Goal: Task Accomplishment & Management: Manage account settings

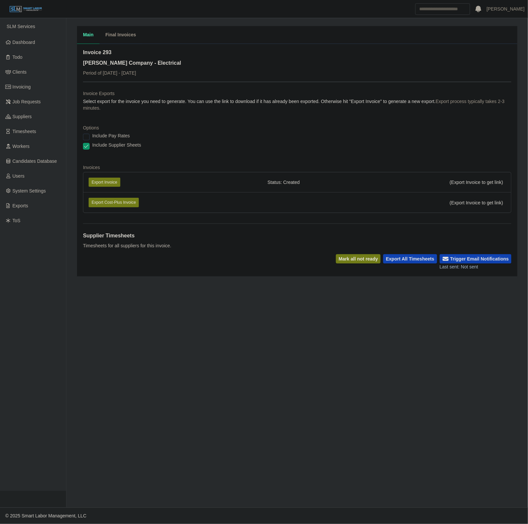
drag, startPoint x: 509, startPoint y: 196, endPoint x: 526, endPoint y: 186, distance: 19.6
click at [513, 193] on div "Invoice 293 Lee Company - Electrical Period of 09/29/2025 - 10/05/2025 Invoice …" at bounding box center [297, 160] width 440 height 233
click at [319, 131] on dt "Options" at bounding box center [297, 128] width 428 height 7
click at [101, 179] on button "Export Invoice" at bounding box center [105, 182] width 32 height 9
click at [251, 121] on dl "Invoice Exports Select export for the invoice you need to generate. You can use…" at bounding box center [297, 154] width 428 height 128
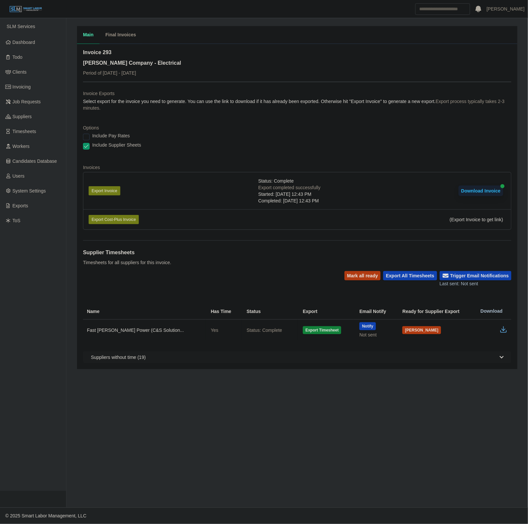
click at [180, 37] on div "Main Final Invoices" at bounding box center [297, 35] width 440 height 18
click at [253, 121] on dl "Invoice Exports Select export for the invoice you need to generate. You can use…" at bounding box center [297, 162] width 428 height 145
click at [501, 328] on icon "button" at bounding box center [503, 330] width 8 height 8
drag, startPoint x: 30, startPoint y: 148, endPoint x: 212, endPoint y: 0, distance: 235.0
click at [30, 148] on span "Workers" at bounding box center [21, 146] width 17 height 5
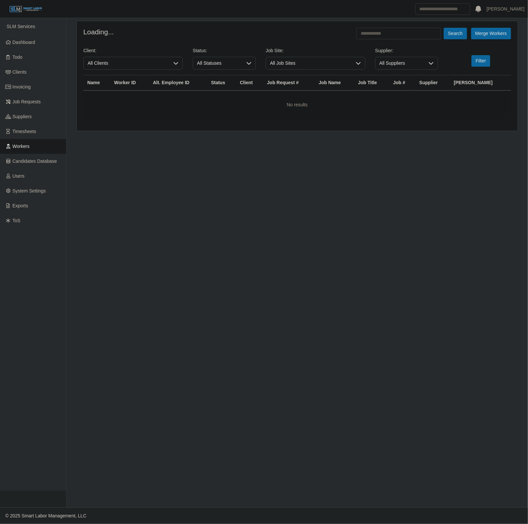
click at [413, 40] on form "Loading... Search Merge Workers Client: All Clients Status: All Statuses Job Si…" at bounding box center [297, 73] width 428 height 91
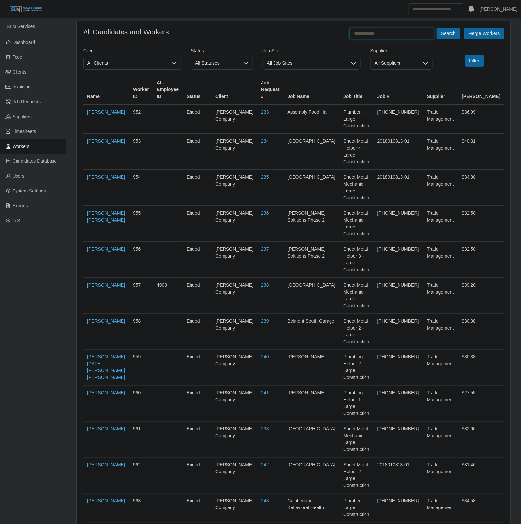
click at [405, 36] on input "text" at bounding box center [392, 34] width 85 height 12
type input "**********"
click at [437, 28] on button "Search" at bounding box center [448, 34] width 23 height 12
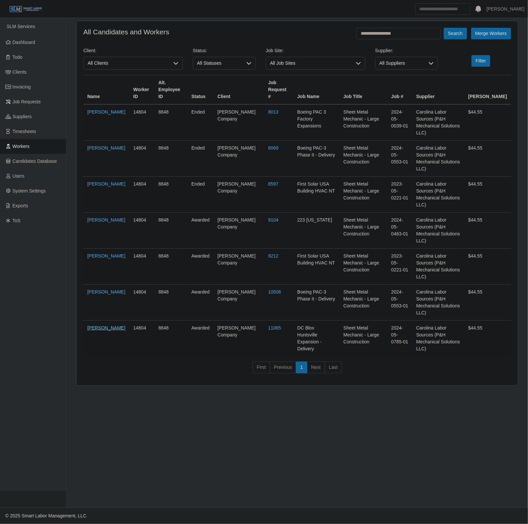
click at [102, 321] on td "Leonardo Hernendez" at bounding box center [106, 339] width 46 height 36
click at [96, 325] on link "Leonardo Hernendez" at bounding box center [106, 327] width 38 height 5
click at [33, 86] on link "Invoicing" at bounding box center [33, 87] width 66 height 15
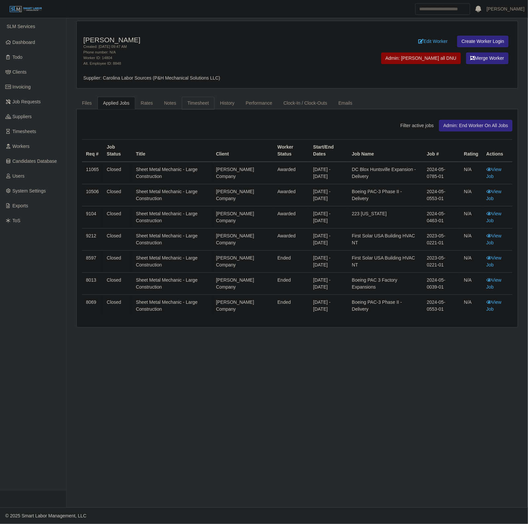
click at [194, 99] on link "Timesheet" at bounding box center [198, 103] width 33 height 13
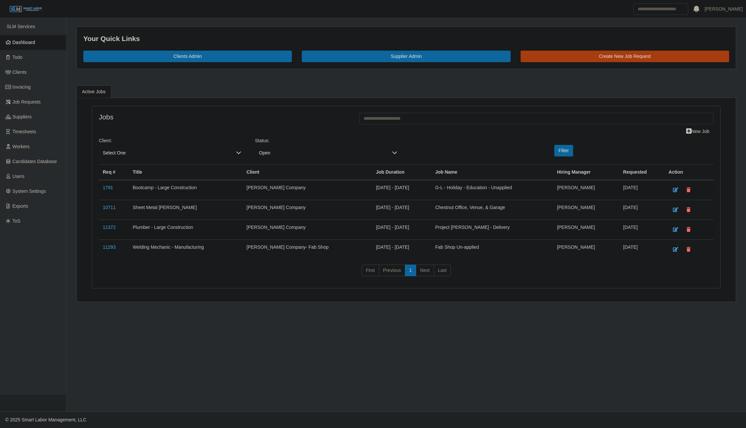
click at [22, 47] on link "Dashboard" at bounding box center [33, 42] width 66 height 15
click at [20, 46] on link "Dashboard" at bounding box center [33, 42] width 66 height 15
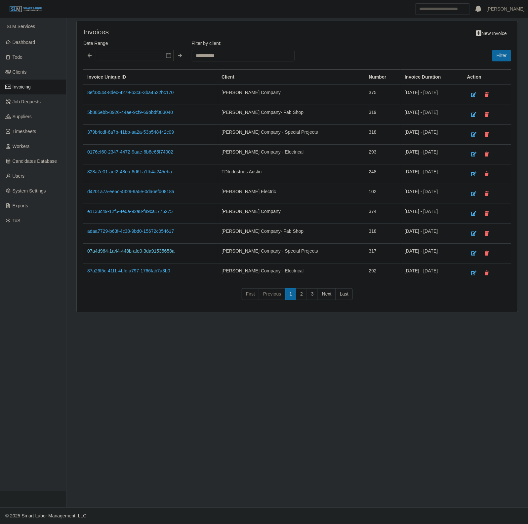
click at [155, 252] on link "07a4d964-1a44-448b-afe0-3da91535658a" at bounding box center [130, 250] width 87 height 5
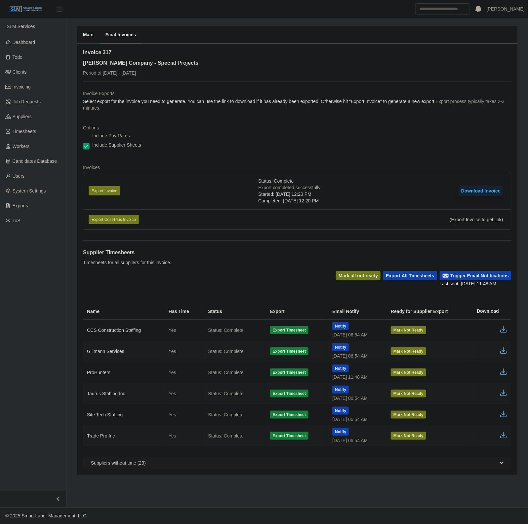
click at [465, 192] on button "Download Invoice" at bounding box center [480, 191] width 45 height 11
click at [30, 134] on link "Timesheets" at bounding box center [33, 131] width 66 height 15
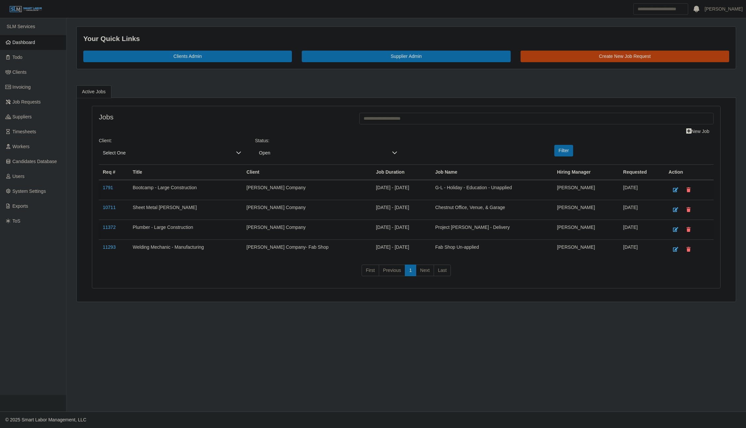
click at [19, 38] on link "Dashboard" at bounding box center [33, 42] width 66 height 15
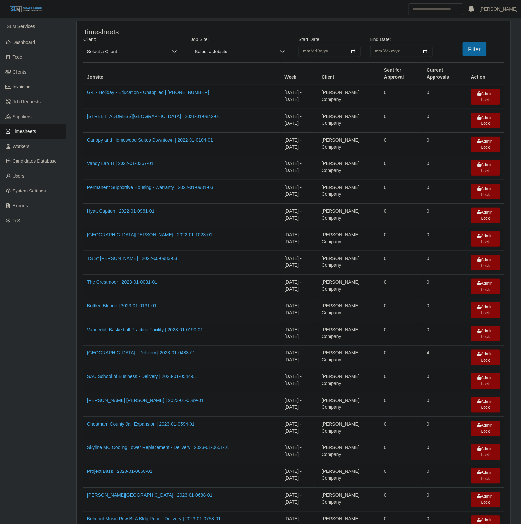
click at [126, 48] on span "Select a Client" at bounding box center [125, 52] width 85 height 12
click at [124, 67] on input "text" at bounding box center [179, 65] width 180 height 11
type input "***"
drag, startPoint x: 128, startPoint y: 104, endPoint x: 336, endPoint y: 62, distance: 212.8
click at [128, 105] on span "[PERSON_NAME] Company - Special Projects" at bounding box center [137, 105] width 96 height 7
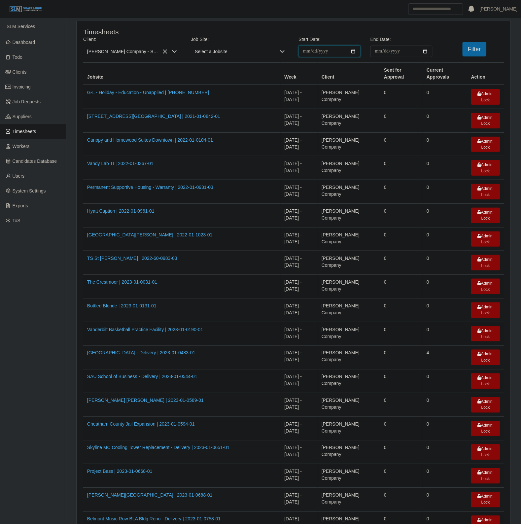
click at [351, 50] on input "**********" at bounding box center [330, 52] width 62 height 12
type input "**********"
click at [426, 51] on input "End Date:" at bounding box center [402, 52] width 62 height 12
type input "**********"
click at [468, 50] on button "Filter" at bounding box center [475, 49] width 24 height 15
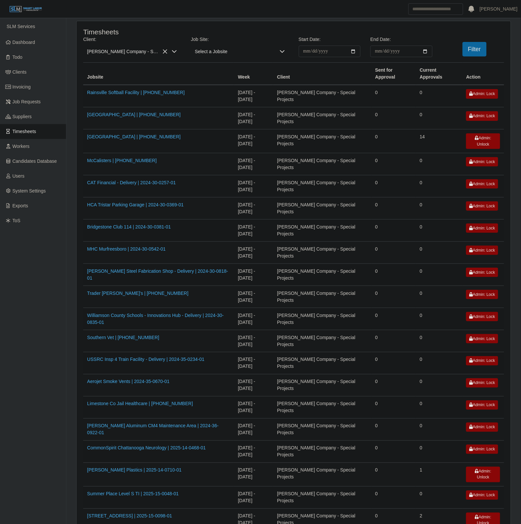
click at [240, 317] on td "09/29/2025 - 10/05/2025" at bounding box center [253, 319] width 39 height 22
click at [208, 270] on link "Cooper Steel Fabrication Shop - Delivery | 2024-30-0818-01" at bounding box center [157, 275] width 141 height 12
click at [274, 218] on td "[DATE] - [DATE]" at bounding box center [253, 208] width 39 height 22
click at [30, 85] on span "Invoicing" at bounding box center [22, 86] width 18 height 5
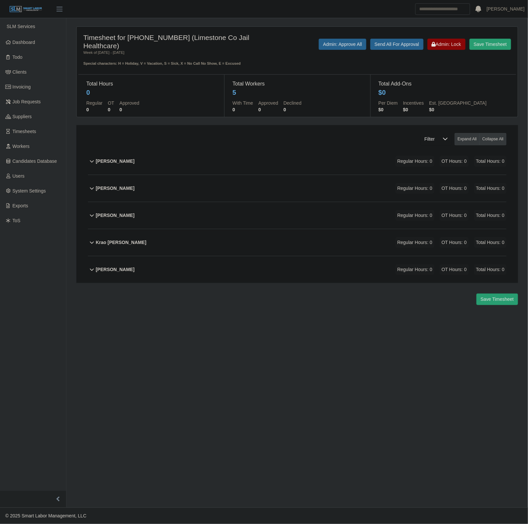
click at [211, 268] on div "Larry King Regular Hours: 0 OT Hours: 0 Total Hours: 0" at bounding box center [301, 269] width 410 height 27
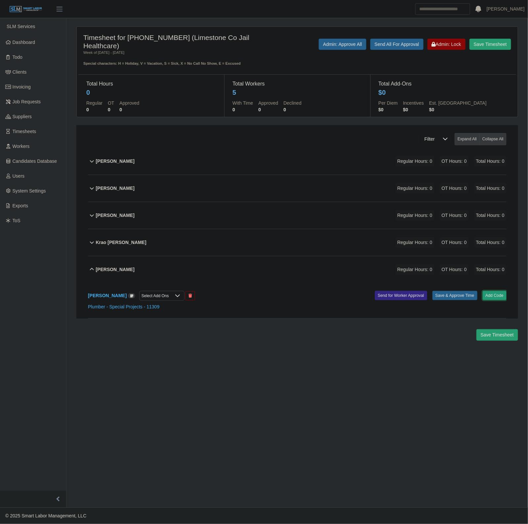
click at [494, 296] on button "Add Code" at bounding box center [494, 295] width 24 height 9
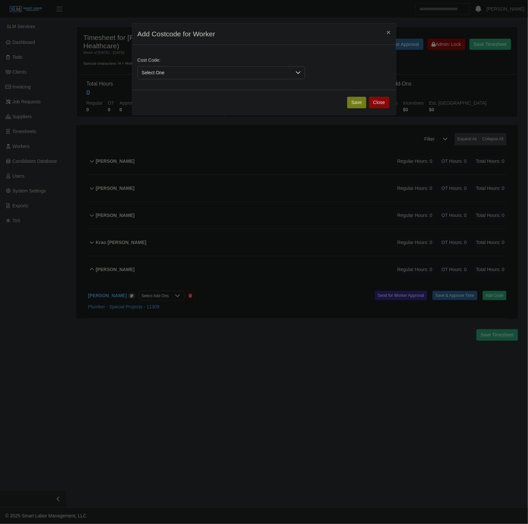
click at [218, 77] on span "Select One" at bounding box center [215, 73] width 154 height 12
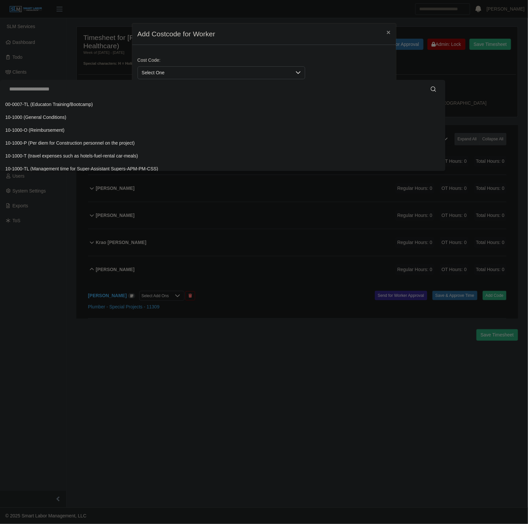
click at [173, 95] on input "text" at bounding box center [222, 89] width 435 height 13
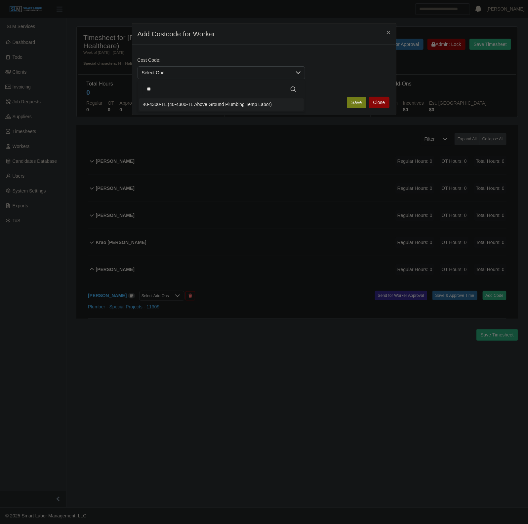
type input "**"
click at [216, 103] on span "40-4300-TL (40-4300-TL Above Ground Plumbing Temp Labor)" at bounding box center [207, 104] width 129 height 7
drag, startPoint x: 353, startPoint y: 101, endPoint x: 303, endPoint y: 203, distance: 113.2
click at [353, 102] on button "Save" at bounding box center [356, 103] width 19 height 12
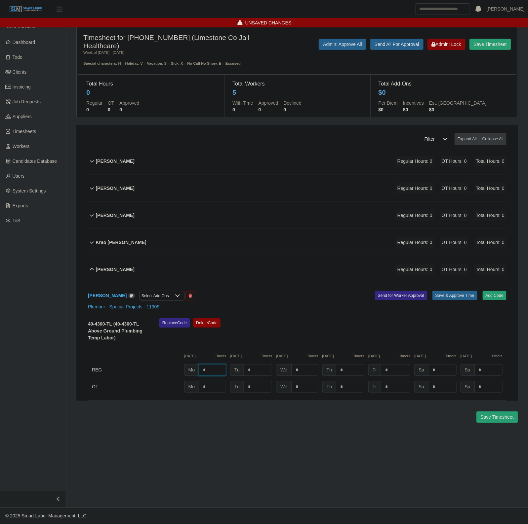
click at [217, 373] on input "*" at bounding box center [212, 370] width 27 height 12
type input "*"
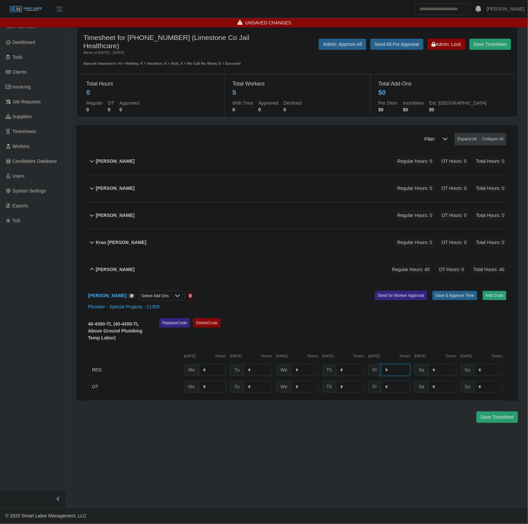
type input "*"
click at [453, 294] on button "Save & Approve Time" at bounding box center [454, 295] width 45 height 9
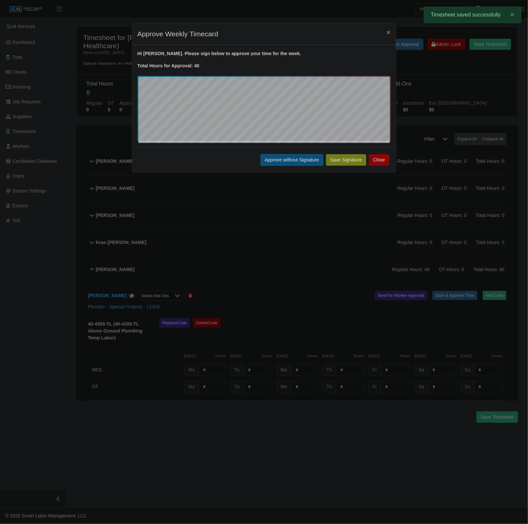
click at [300, 162] on button "Approve without Signature" at bounding box center [291, 160] width 63 height 12
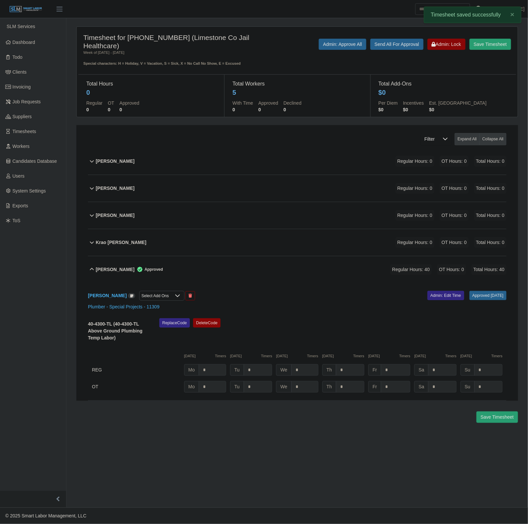
click at [249, 266] on div "Larry King Approved Regular Hours: 40 OT Hours: 0 Total Hours: 40" at bounding box center [301, 269] width 410 height 27
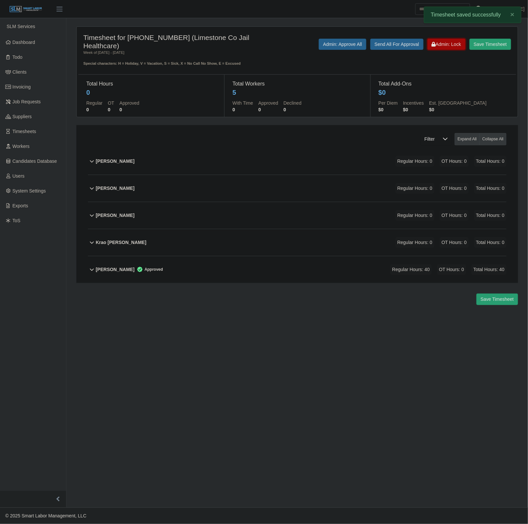
click at [432, 46] on icon at bounding box center [434, 44] width 4 height 5
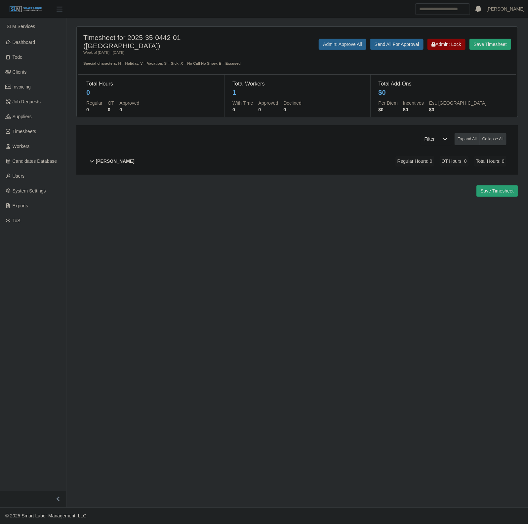
drag, startPoint x: 288, startPoint y: 187, endPoint x: 525, endPoint y: 171, distance: 237.4
click at [295, 187] on div "Save Timesheet" at bounding box center [296, 191] width 451 height 12
drag, startPoint x: 481, startPoint y: 165, endPoint x: 486, endPoint y: 167, distance: 5.5
click at [481, 164] on span "Total Hours: 0" at bounding box center [490, 161] width 32 height 11
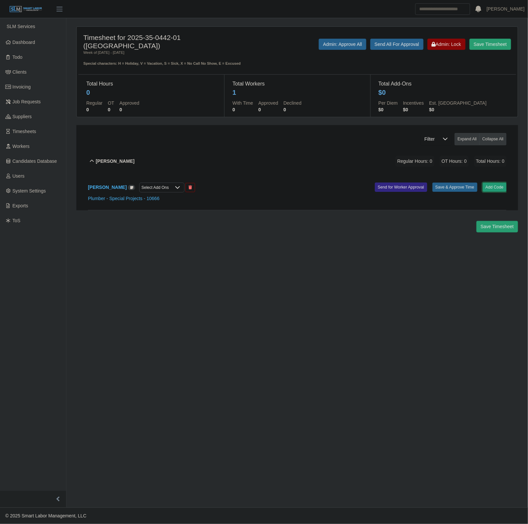
click at [488, 185] on button "Add Code" at bounding box center [494, 187] width 24 height 9
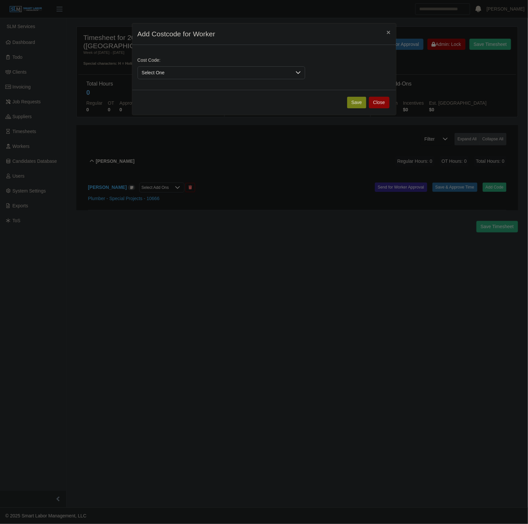
click at [148, 73] on span "Select One" at bounding box center [215, 73] width 154 height 12
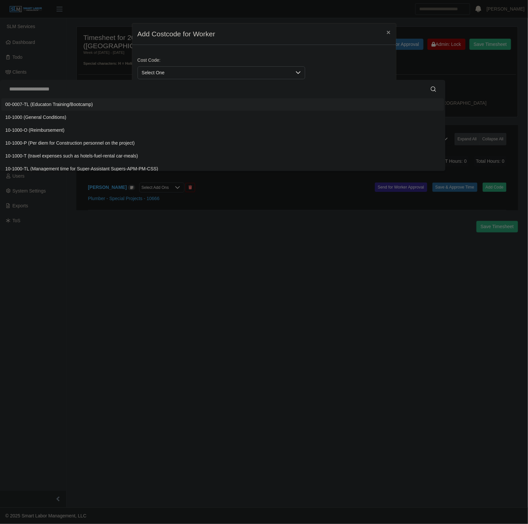
click at [160, 87] on input "text" at bounding box center [222, 89] width 435 height 13
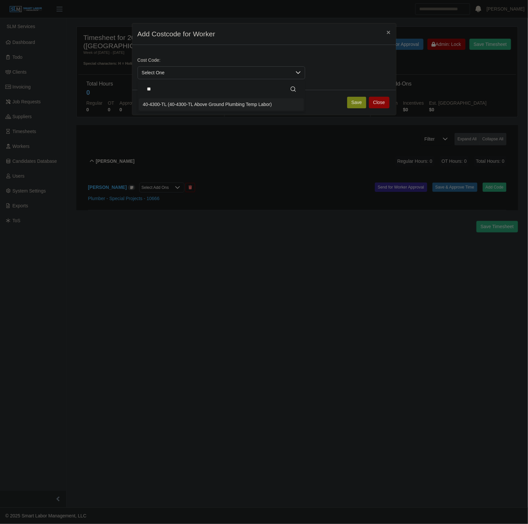
type input "**"
click at [176, 103] on span "40-4300-TL (40-4300-TL Above Ground Plumbing Temp Labor)" at bounding box center [207, 104] width 129 height 7
click at [358, 105] on button "Save" at bounding box center [356, 103] width 19 height 12
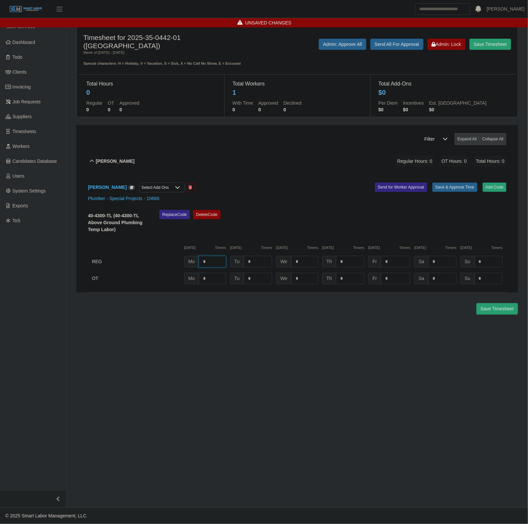
click at [220, 260] on input "*" at bounding box center [212, 262] width 27 height 12
type input "*"
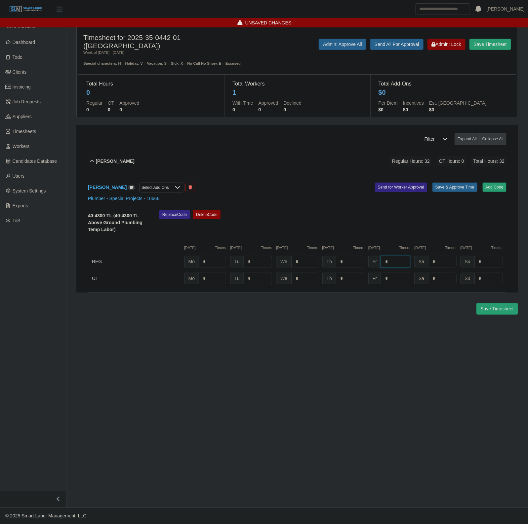
type input "*"
click at [451, 189] on button "Save & Approve Time" at bounding box center [454, 187] width 45 height 9
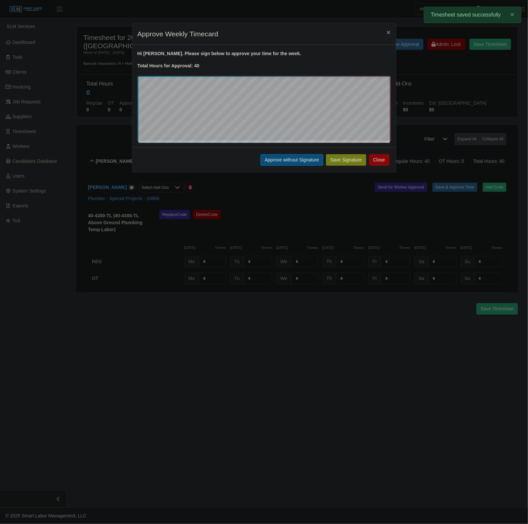
click at [298, 163] on button "Approve without Signature" at bounding box center [291, 160] width 63 height 12
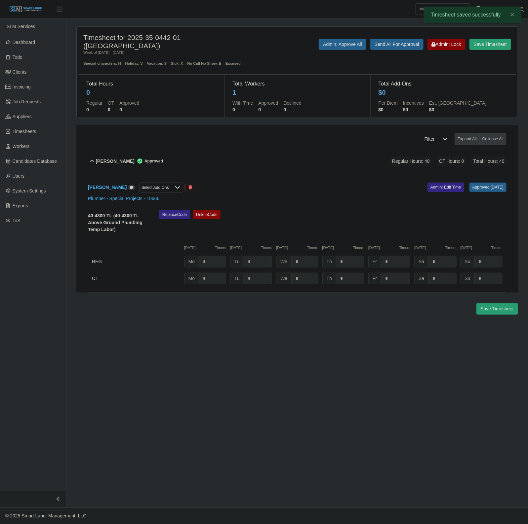
click at [264, 165] on div "John Rawls Approved Regular Hours: 40 OT Hours: 0 Total Hours: 40" at bounding box center [301, 161] width 410 height 27
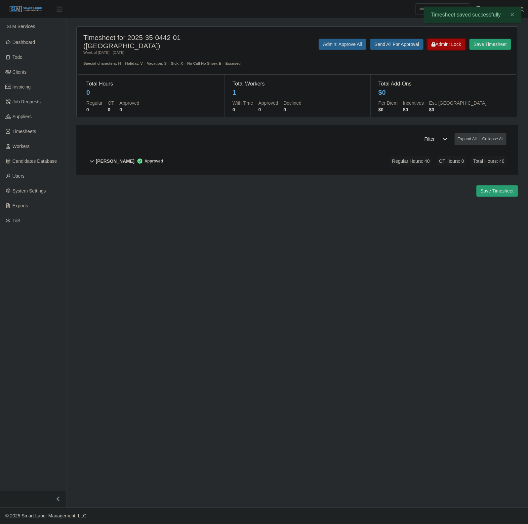
click at [440, 43] on span "Admin: Lock" at bounding box center [446, 44] width 29 height 5
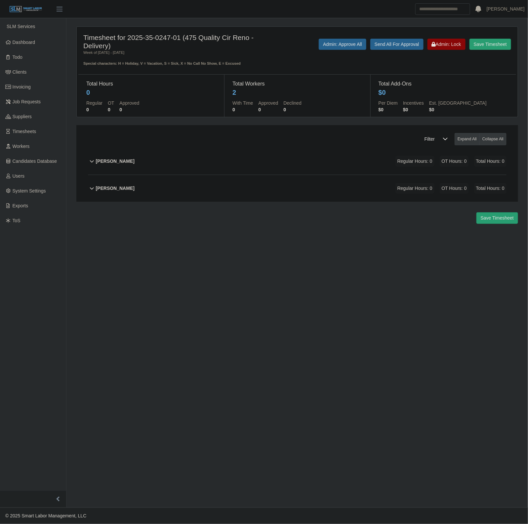
click at [400, 159] on span "Regular Hours: 0" at bounding box center [414, 161] width 39 height 11
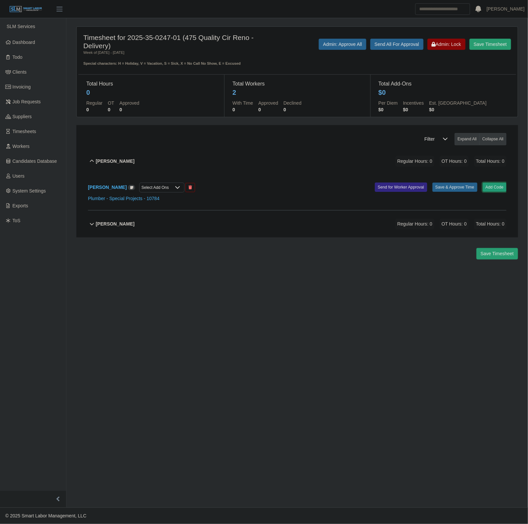
click at [500, 186] on button "Add Code" at bounding box center [494, 187] width 24 height 9
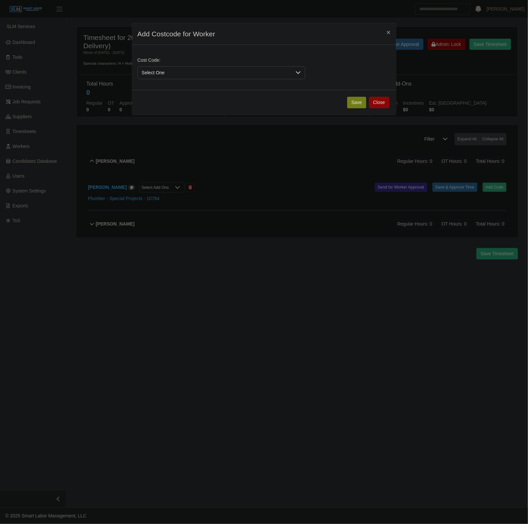
click at [223, 74] on span "Select One" at bounding box center [215, 73] width 154 height 12
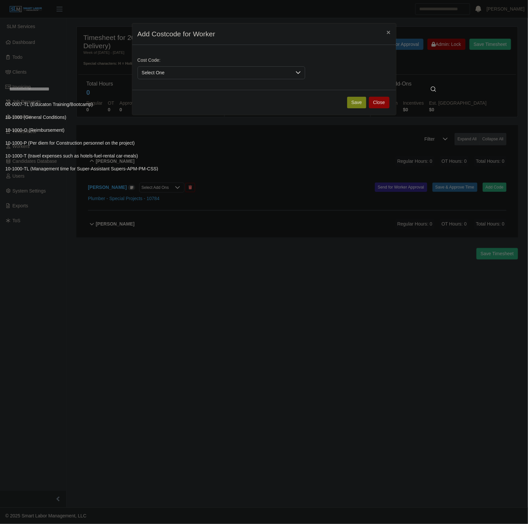
click at [146, 87] on input "text" at bounding box center [222, 89] width 435 height 13
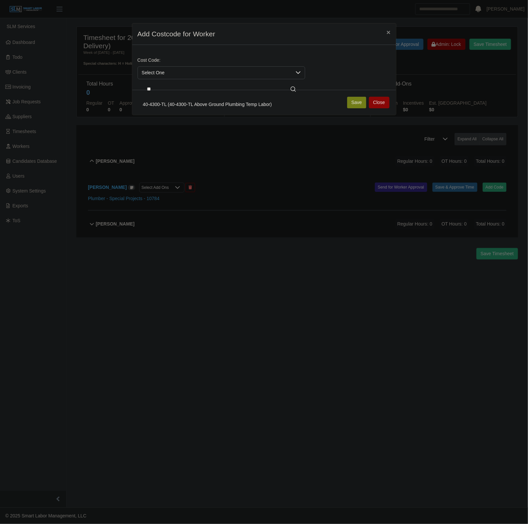
type input "**"
click at [174, 107] on span "40-4300-TL (40-4300-TL Above Ground Plumbing Temp Labor)" at bounding box center [207, 104] width 129 height 7
drag, startPoint x: 346, startPoint y: 106, endPoint x: 352, endPoint y: 106, distance: 5.6
click at [347, 106] on div "Save Close" at bounding box center [264, 102] width 264 height 25
click at [352, 106] on button "Save" at bounding box center [356, 103] width 19 height 12
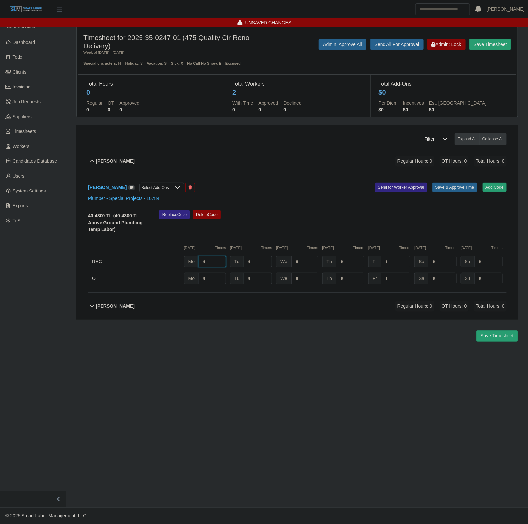
click at [210, 259] on input "*" at bounding box center [212, 262] width 27 height 12
type input "*"
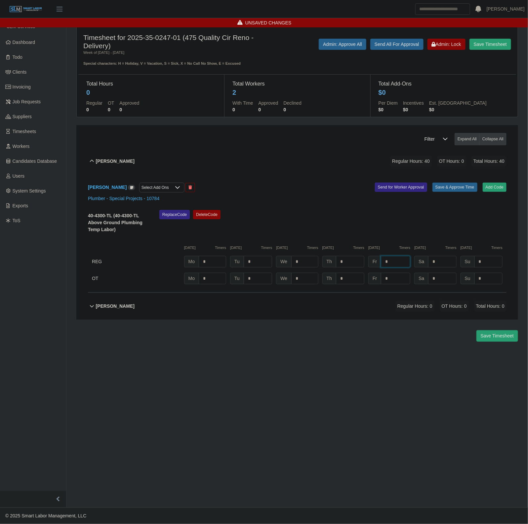
type input "*"
click at [211, 257] on input "*" at bounding box center [212, 262] width 27 height 12
type input "***"
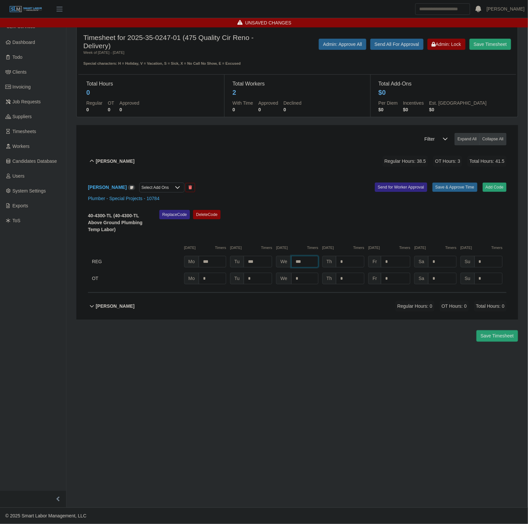
type input "***"
type input "*"
click at [418, 223] on div "Replace Code Delete Code" at bounding box center [332, 223] width 357 height 27
click at [450, 188] on button "Save & Approve Time" at bounding box center [454, 187] width 45 height 9
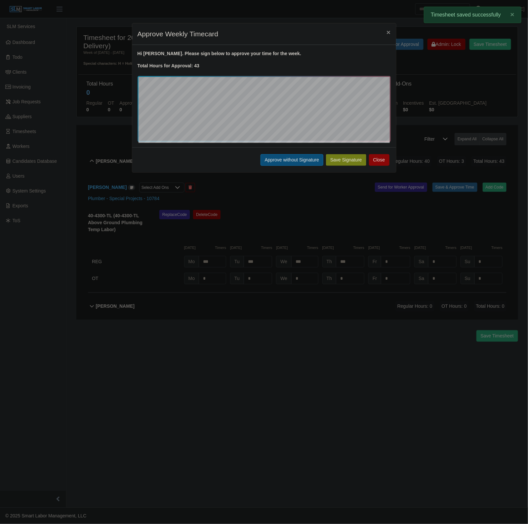
click at [291, 157] on button "Approve without Signature" at bounding box center [291, 160] width 63 height 12
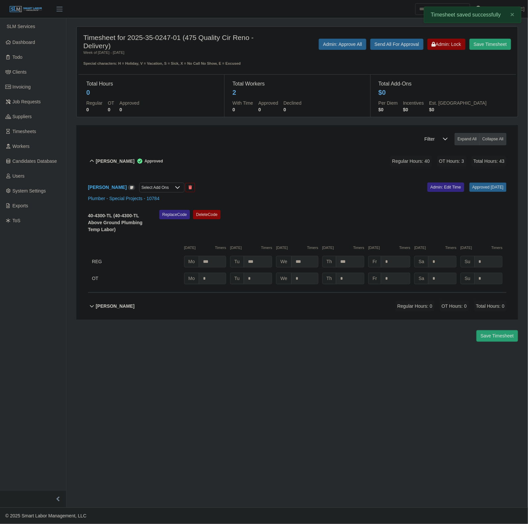
click at [272, 170] on div "James Hendricks Approved Regular Hours: 40 OT Hours: 3 Total Hours: 43" at bounding box center [301, 161] width 410 height 27
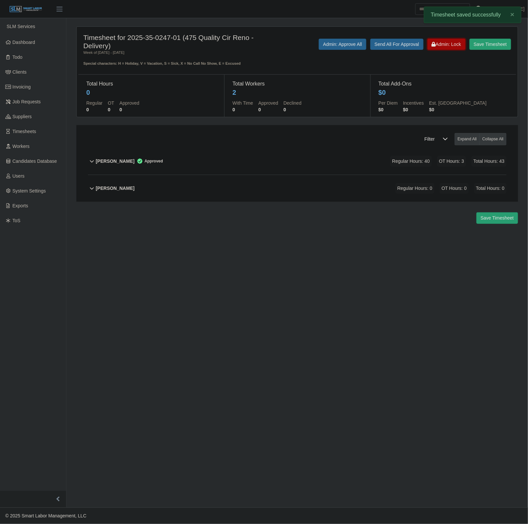
click at [432, 42] on span "Admin: Lock" at bounding box center [446, 44] width 29 height 5
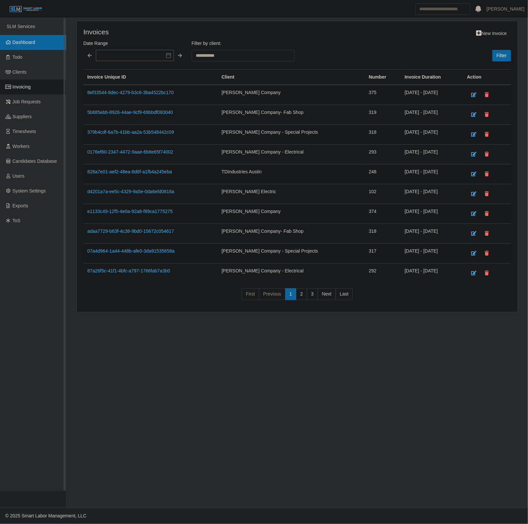
click at [24, 45] on span "Dashboard" at bounding box center [24, 42] width 23 height 5
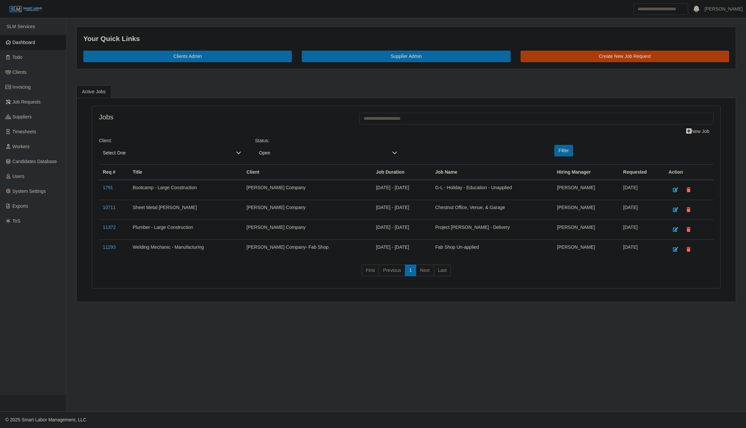
click at [47, 44] on link "Dashboard" at bounding box center [33, 42] width 66 height 15
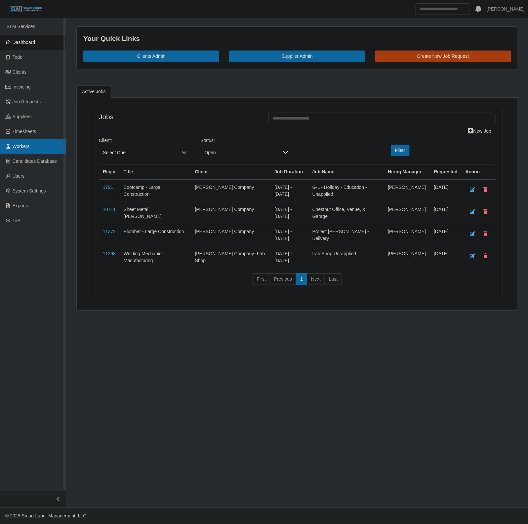
click at [35, 146] on link "Workers" at bounding box center [33, 146] width 66 height 15
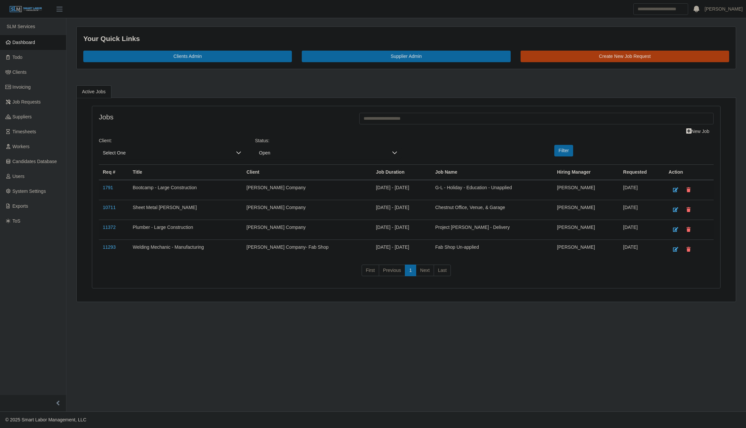
click at [37, 40] on link "Dashboard" at bounding box center [33, 42] width 66 height 15
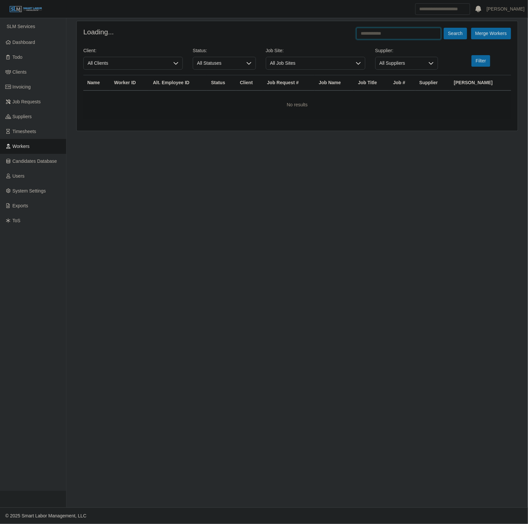
click at [389, 37] on input "text" at bounding box center [398, 34] width 85 height 12
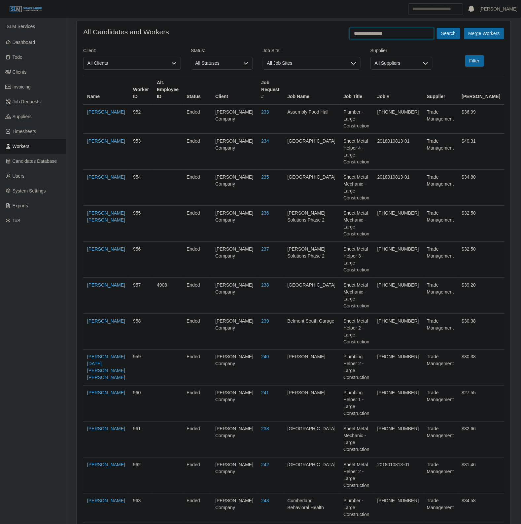
type input "**********"
click at [437, 28] on button "Search" at bounding box center [448, 34] width 23 height 12
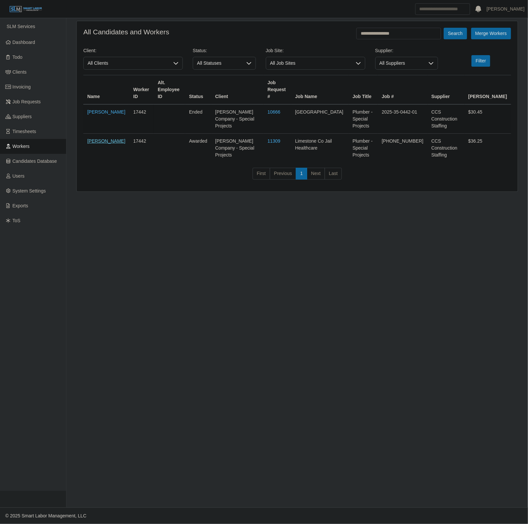
click at [105, 138] on link "[PERSON_NAME]" at bounding box center [106, 140] width 38 height 5
click at [30, 133] on span "Timesheets" at bounding box center [25, 131] width 24 height 5
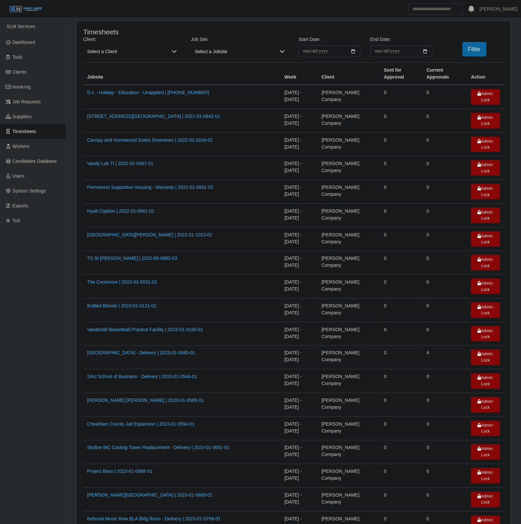
click at [133, 52] on span "Select a Client" at bounding box center [125, 52] width 85 height 12
click at [124, 63] on input "text" at bounding box center [179, 65] width 180 height 11
type input "******"
click at [159, 109] on li "[PERSON_NAME] Company - Special Projects" at bounding box center [137, 105] width 104 height 12
click at [355, 51] on input "**********" at bounding box center [330, 52] width 62 height 12
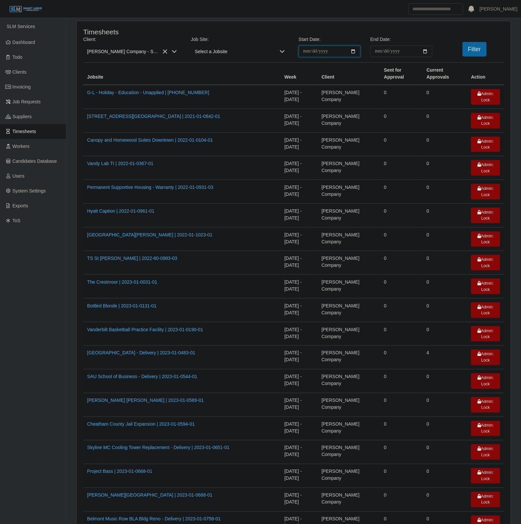
type input "**********"
click at [426, 50] on input "End Date:" at bounding box center [402, 52] width 62 height 12
type input "**********"
click at [478, 52] on button "Filter" at bounding box center [475, 49] width 24 height 15
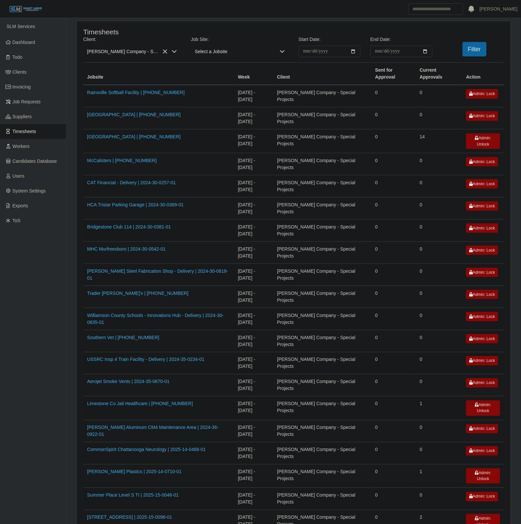
click at [311, 444] on td "[PERSON_NAME] Company - Special Projects" at bounding box center [322, 453] width 98 height 22
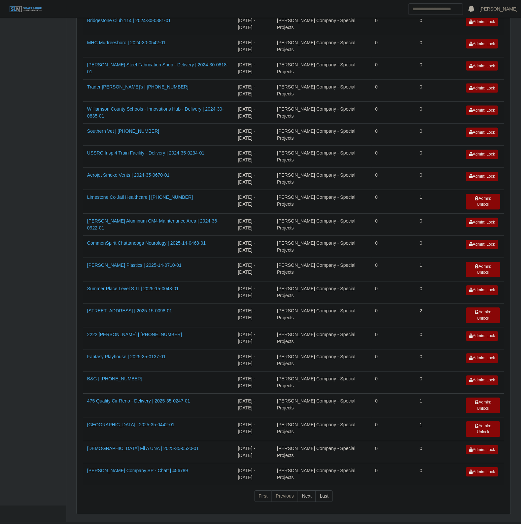
scroll to position [224, 0]
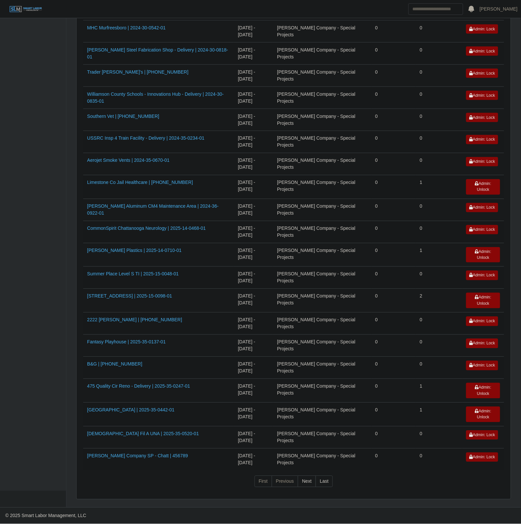
click at [128, 175] on td "Limestone Co Jail Healthcare | 2024-35-0777" at bounding box center [158, 187] width 151 height 24
click at [123, 184] on td "Limestone Co Jail Healthcare | 2024-35-0777" at bounding box center [158, 187] width 151 height 24
click at [121, 181] on link "Limestone Co Jail Healthcare | 2024-35-0777" at bounding box center [140, 182] width 106 height 5
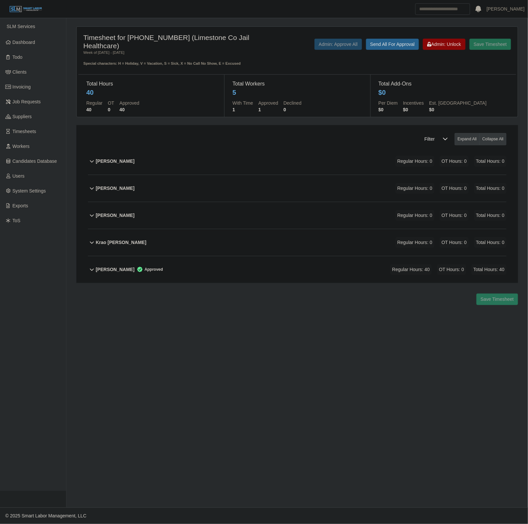
click at [211, 222] on div "[PERSON_NAME] Regular Hours: 0 OT Hours: 0 Total Hours: 0" at bounding box center [301, 215] width 410 height 27
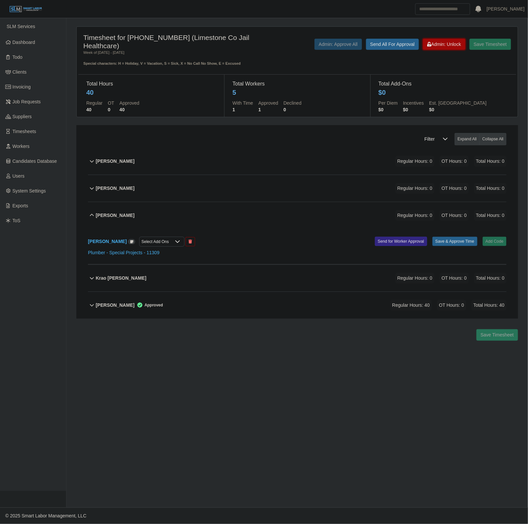
click at [444, 42] on span "Admin: Unlock" at bounding box center [444, 44] width 34 height 5
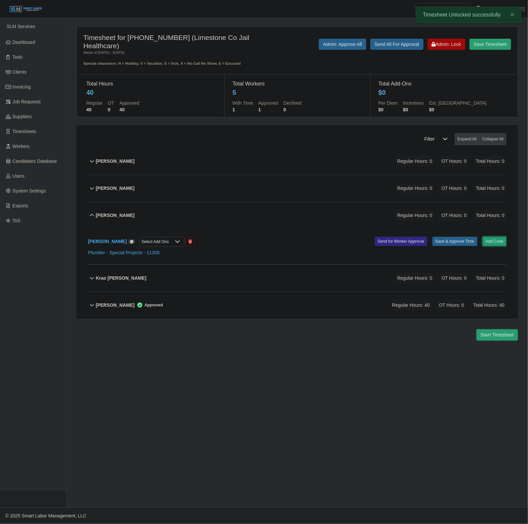
click at [496, 243] on button "Add Code" at bounding box center [494, 241] width 24 height 9
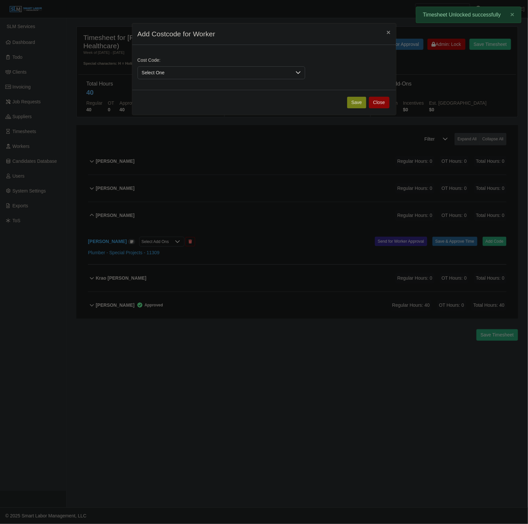
click at [195, 71] on span "Select One" at bounding box center [215, 73] width 154 height 12
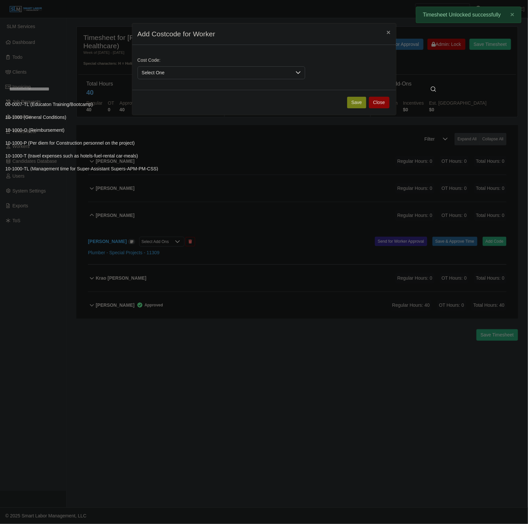
click at [158, 93] on input "text" at bounding box center [222, 89] width 435 height 13
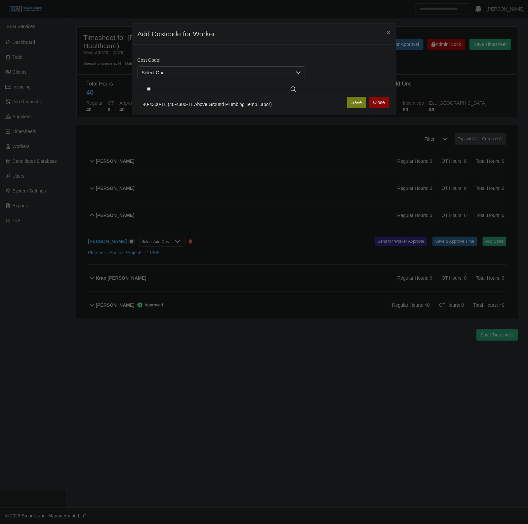
type input "**"
click at [187, 108] on span "40-4300-TL (40-4300-TL Above Ground Plumbing Temp Labor)" at bounding box center [207, 104] width 129 height 7
drag, startPoint x: 348, startPoint y: 104, endPoint x: 354, endPoint y: 104, distance: 5.9
click at [352, 104] on div "Save Close" at bounding box center [264, 102] width 264 height 25
click at [355, 104] on button "Save" at bounding box center [356, 103] width 19 height 12
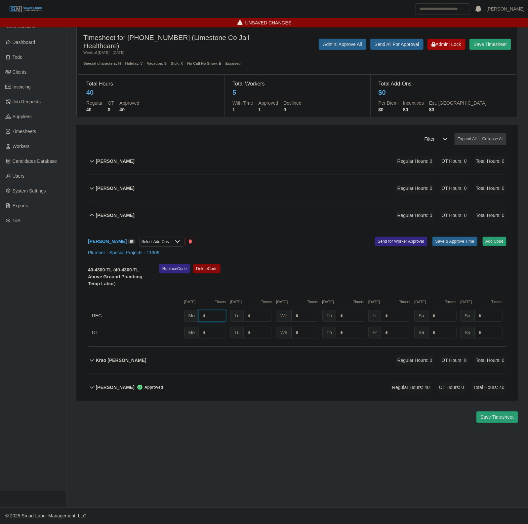
click at [221, 321] on input "*" at bounding box center [212, 316] width 27 height 12
type input "***"
click at [449, 245] on button "Save & Approve Time" at bounding box center [454, 241] width 45 height 9
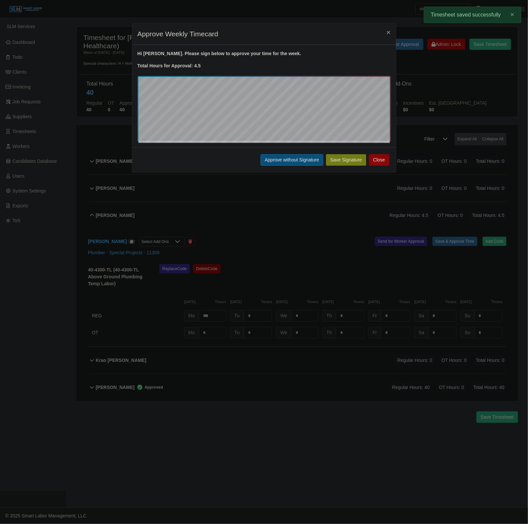
click at [287, 155] on button "Approve without Signature" at bounding box center [291, 160] width 63 height 12
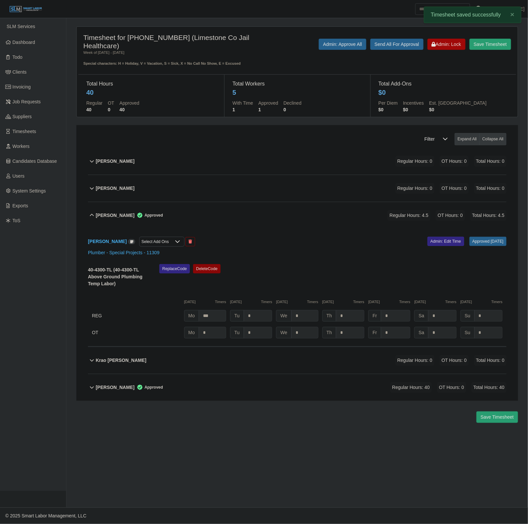
click at [271, 220] on div "Kenneth Hawthorne Approved Regular Hours: 4.5 OT Hours: 0 Total Hours: 4.5" at bounding box center [301, 215] width 410 height 27
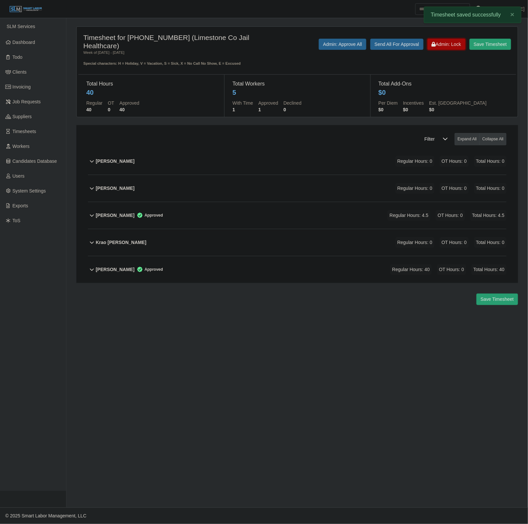
click at [443, 46] on span "Admin: Lock" at bounding box center [446, 44] width 29 height 5
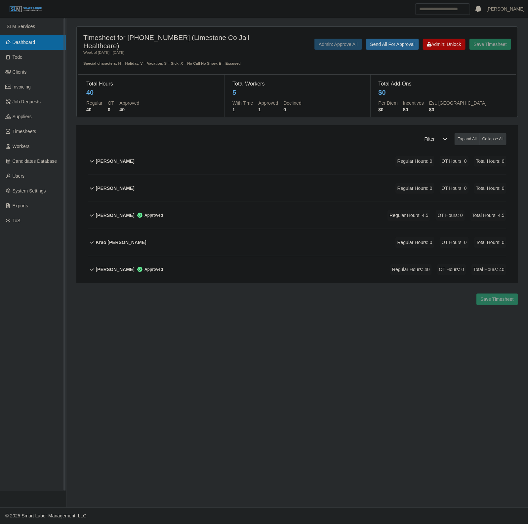
click at [39, 42] on link "Dashboard" at bounding box center [33, 42] width 66 height 15
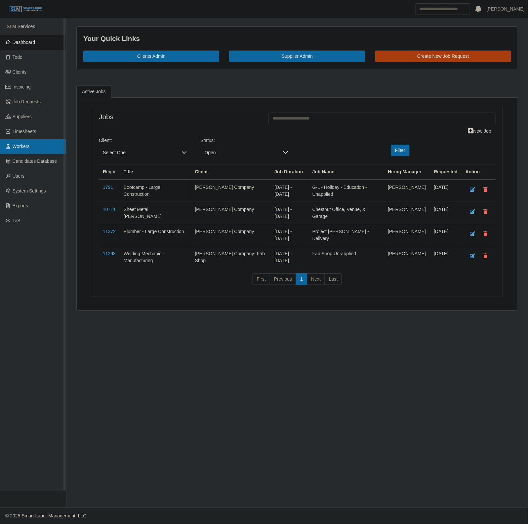
click at [38, 151] on link "Workers" at bounding box center [33, 146] width 66 height 15
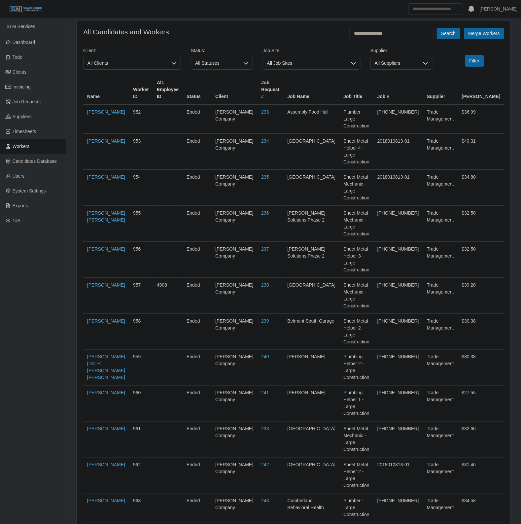
click at [437, 28] on button "Search" at bounding box center [448, 34] width 23 height 12
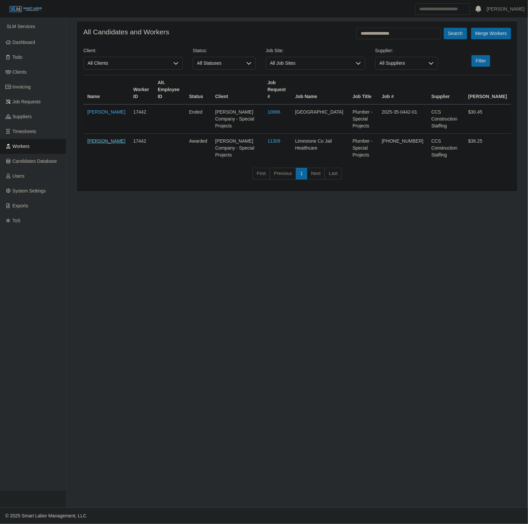
click at [103, 138] on link "[PERSON_NAME]" at bounding box center [106, 140] width 38 height 5
click at [386, 39] on form "**********" at bounding box center [297, 106] width 428 height 157
click at [391, 36] on input "**********" at bounding box center [398, 34] width 85 height 12
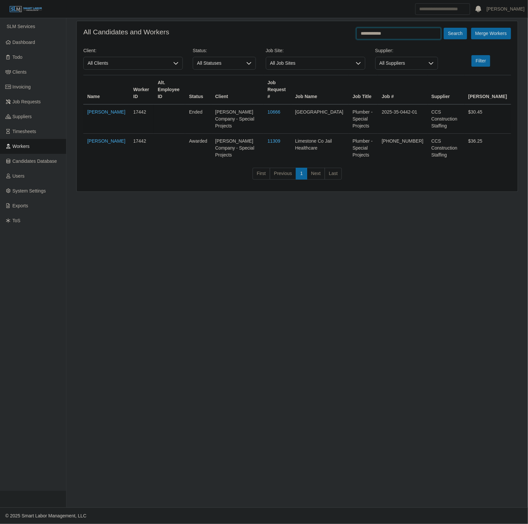
type input "**********"
click at [443, 28] on button "Search" at bounding box center [454, 34] width 23 height 12
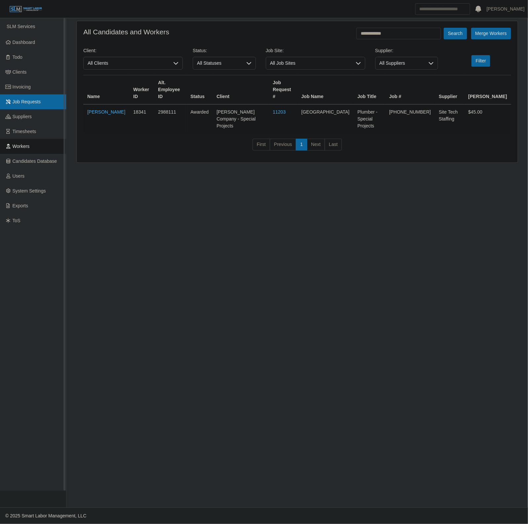
click at [54, 101] on link "Job Requests" at bounding box center [33, 102] width 66 height 15
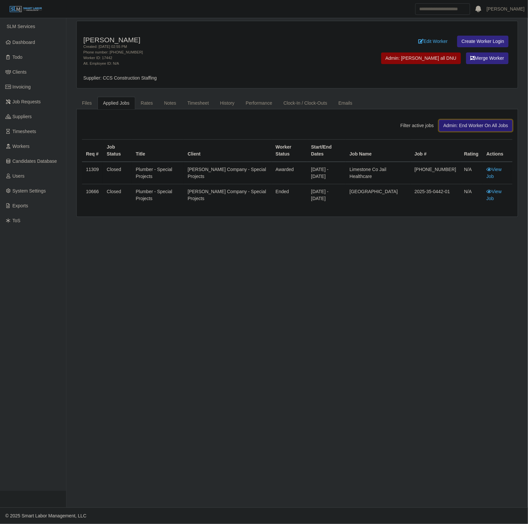
click at [476, 130] on button "Admin: End Worker On All Jobs" at bounding box center [475, 126] width 73 height 12
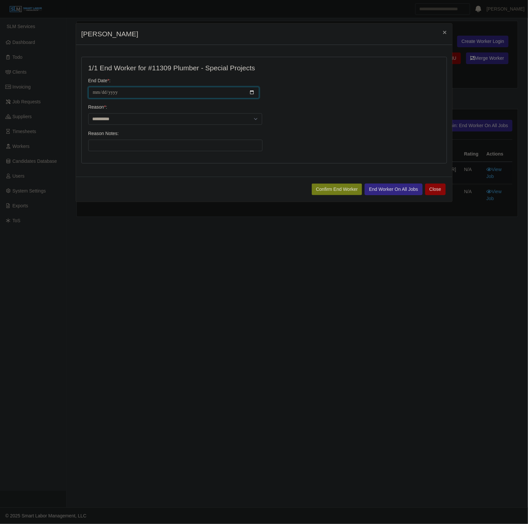
click at [98, 92] on input "**********" at bounding box center [173, 93] width 171 height 12
type input "**********"
select select "**********"
type input "**********"
click at [402, 195] on button "End Worker On All Jobs" at bounding box center [392, 190] width 57 height 12
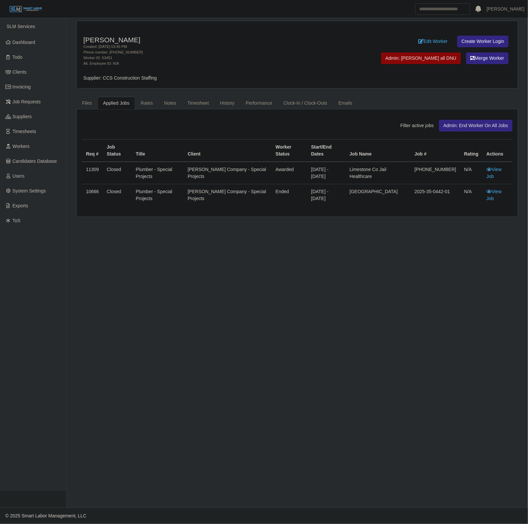
click at [249, 34] on div "Kenneth Hawthorne Created: 09/22/2025 03:45 PM Phone number: 270-757-8958 Worke…" at bounding box center [297, 54] width 441 height 67
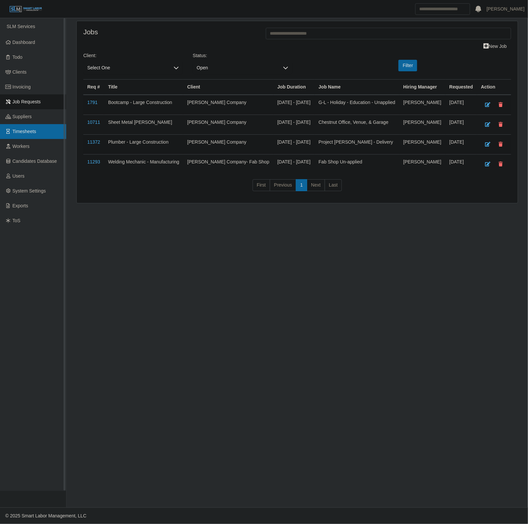
click at [51, 136] on link "Timesheets" at bounding box center [33, 131] width 66 height 15
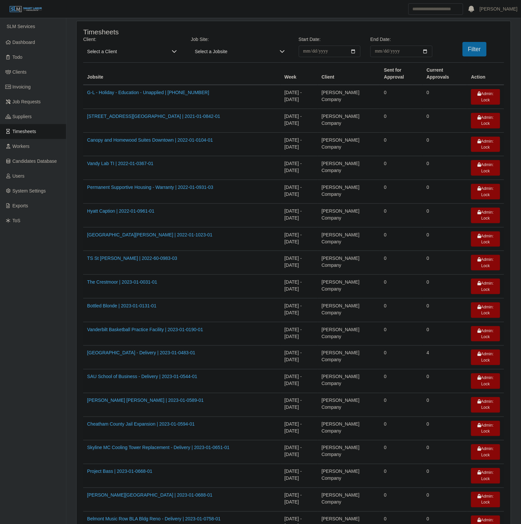
click at [174, 50] on icon at bounding box center [174, 51] width 5 height 5
click at [141, 62] on input "text" at bounding box center [179, 65] width 180 height 11
type input "***"
click at [151, 107] on span "[PERSON_NAME] Company - Special Projects" at bounding box center [137, 105] width 96 height 7
click at [352, 50] on input "**********" at bounding box center [330, 52] width 62 height 12
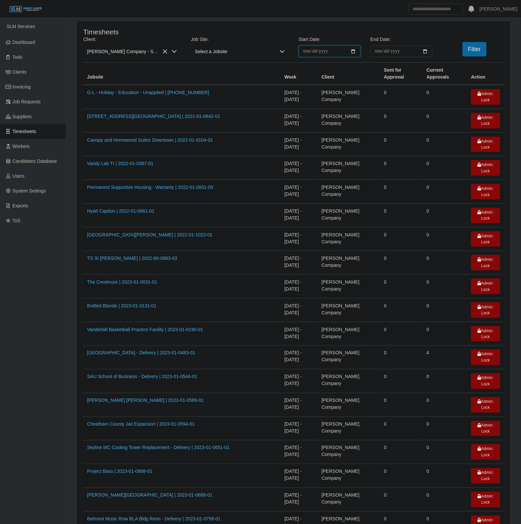
type input "**********"
click at [426, 48] on input "End Date:" at bounding box center [402, 52] width 62 height 12
type input "**********"
click at [470, 50] on button "Filter" at bounding box center [475, 49] width 24 height 15
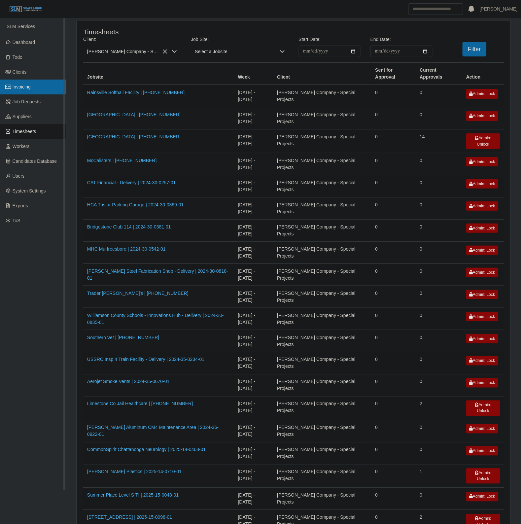
click at [34, 86] on link "Invoicing" at bounding box center [33, 87] width 66 height 15
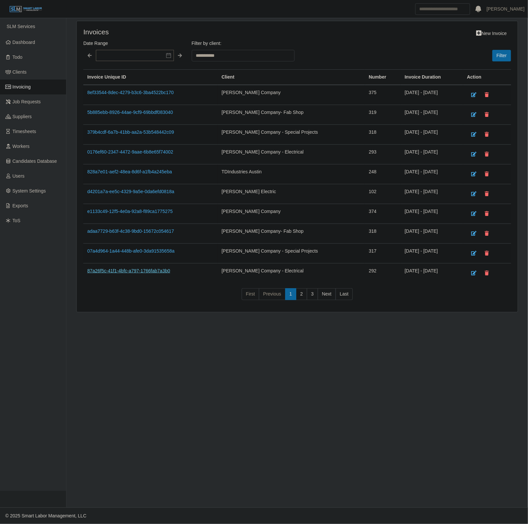
click at [142, 270] on link "87a26f5c-41f1-4bfc-a797-1766fab7a3b0" at bounding box center [128, 270] width 83 height 5
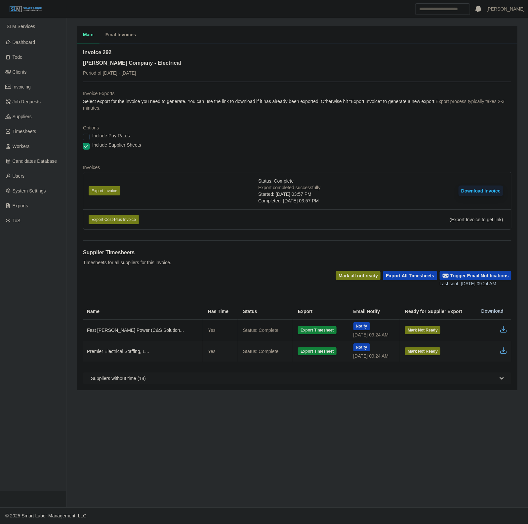
click at [476, 189] on button "Download Invoice" at bounding box center [480, 191] width 45 height 11
click at [500, 348] on icon "button" at bounding box center [503, 351] width 8 height 8
click at [34, 133] on span "Timesheets" at bounding box center [25, 131] width 24 height 5
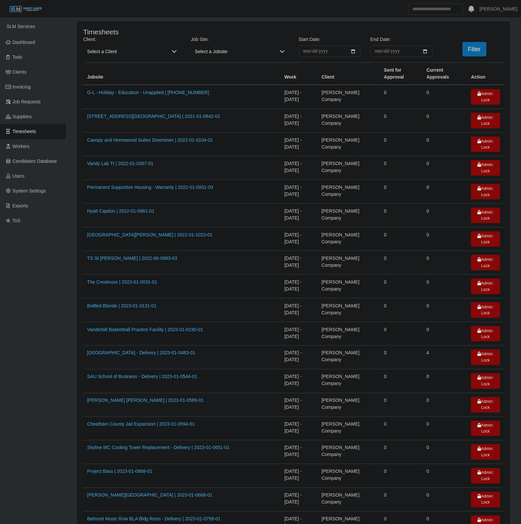
click at [146, 54] on span "Select a Client" at bounding box center [125, 52] width 85 height 12
click at [25, 77] on link "Clients" at bounding box center [33, 72] width 66 height 15
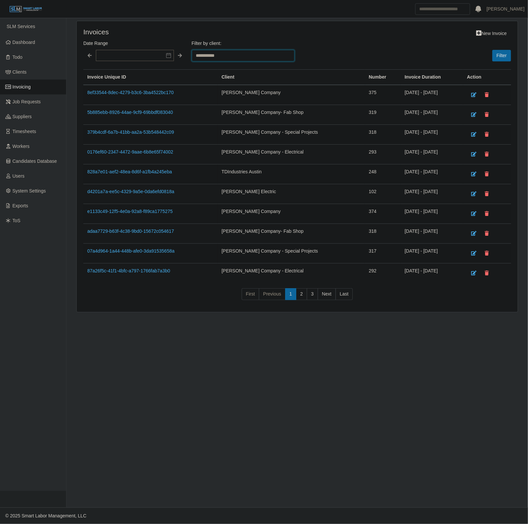
click at [227, 54] on select "**********" at bounding box center [243, 56] width 103 height 12
select select "**********"
click at [192, 50] on select "**********" at bounding box center [243, 56] width 103 height 12
click at [501, 59] on button "Filter" at bounding box center [501, 56] width 19 height 12
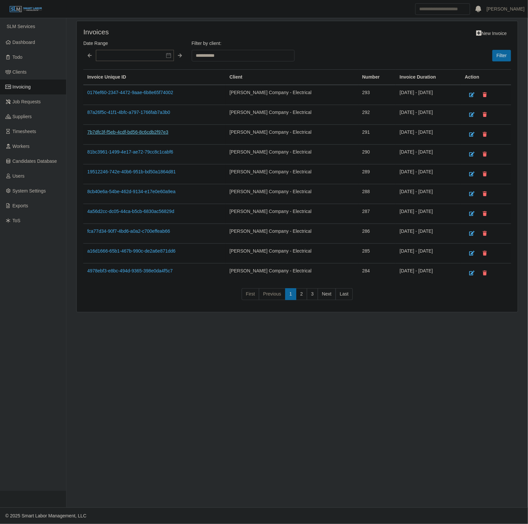
click at [151, 134] on link "7b7dfc3f-f5eb-4cdf-bd56-8c6cdb2f97e3" at bounding box center [127, 132] width 81 height 5
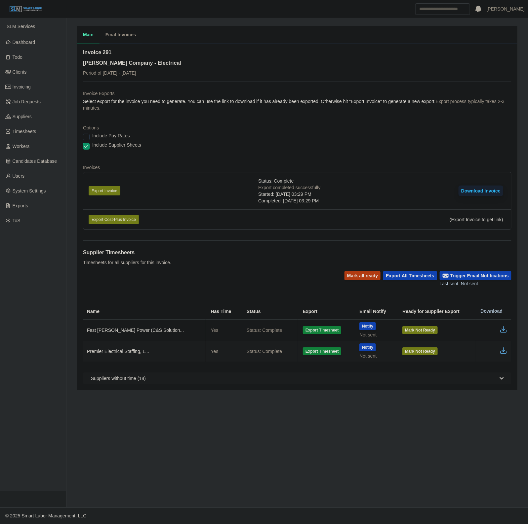
click at [504, 350] on icon "button" at bounding box center [503, 351] width 8 height 8
click at [17, 131] on span "Timesheets" at bounding box center [25, 131] width 24 height 5
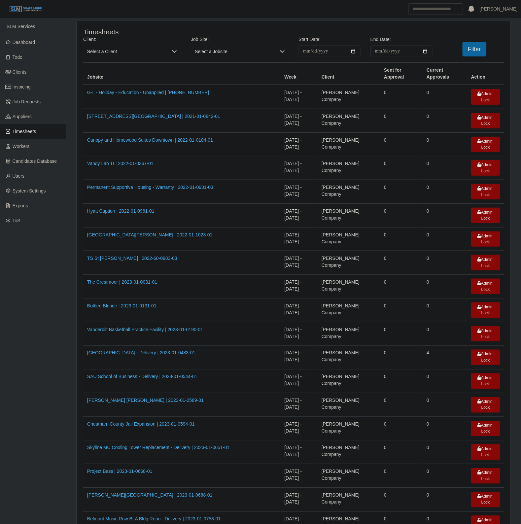
click at [119, 46] on span "Select a Client" at bounding box center [125, 52] width 85 height 12
click at [123, 61] on input "text" at bounding box center [179, 65] width 180 height 11
type input "***"
click at [151, 95] on li "Lee Company - Electrical" at bounding box center [137, 93] width 104 height 12
click at [351, 55] on input "**********" at bounding box center [330, 52] width 62 height 12
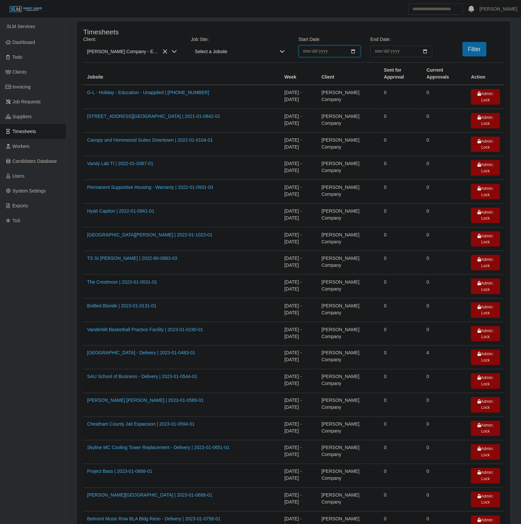
click at [352, 53] on input "**********" at bounding box center [330, 52] width 62 height 12
type input "**********"
click at [427, 51] on input "End Date:" at bounding box center [402, 52] width 62 height 12
click at [478, 51] on button "Filter" at bounding box center [475, 49] width 24 height 15
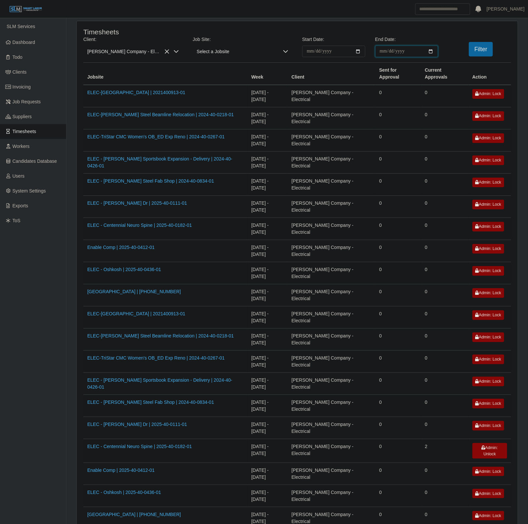
click at [432, 50] on input "**********" at bounding box center [406, 52] width 63 height 12
type input "**********"
click at [175, 49] on icon at bounding box center [175, 51] width 5 height 5
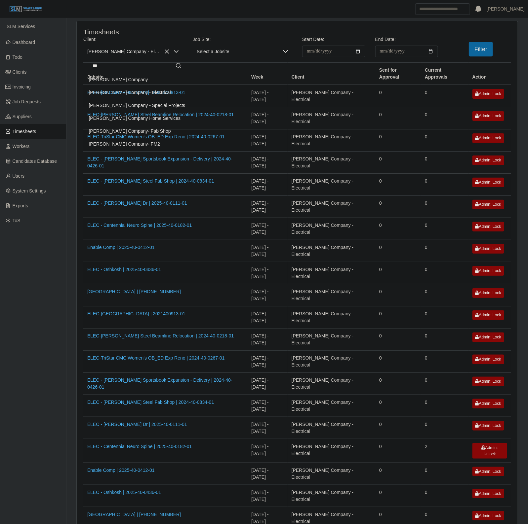
click at [158, 110] on li "[PERSON_NAME] Company - Special Projects" at bounding box center [137, 105] width 104 height 12
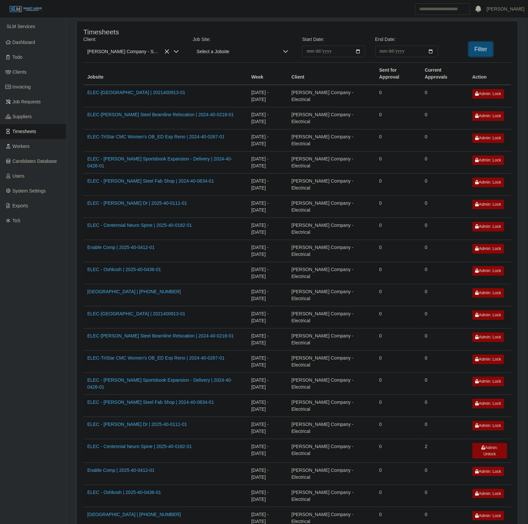
click at [474, 48] on button "Filter" at bounding box center [481, 49] width 24 height 15
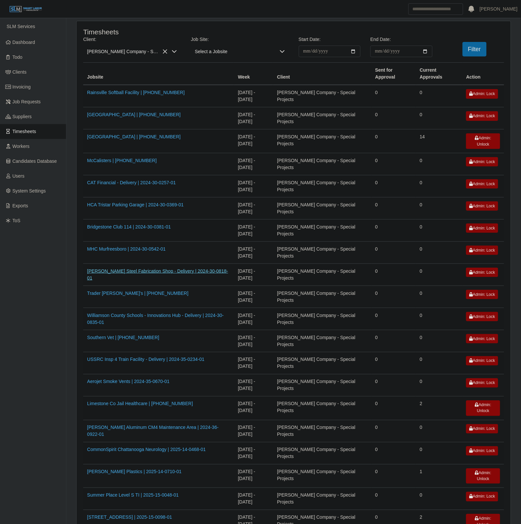
click at [146, 274] on link "Cooper Steel Fabrication Shop - Delivery | 2024-30-0818-01" at bounding box center [157, 275] width 141 height 12
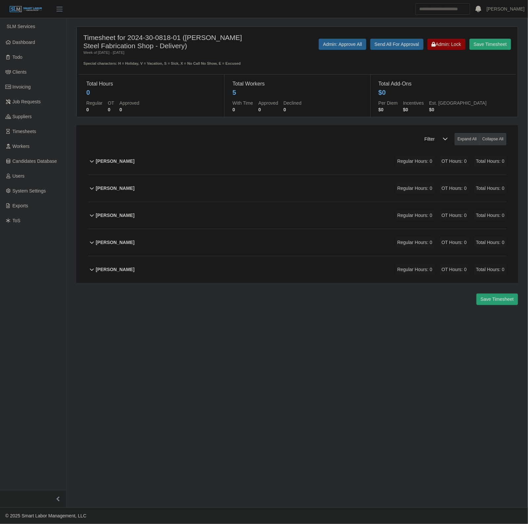
drag, startPoint x: 248, startPoint y: 167, endPoint x: 256, endPoint y: 168, distance: 8.0
click at [249, 167] on div "[PERSON_NAME] Regular Hours: 0 OT Hours: 0 Total Hours: 0" at bounding box center [301, 161] width 410 height 27
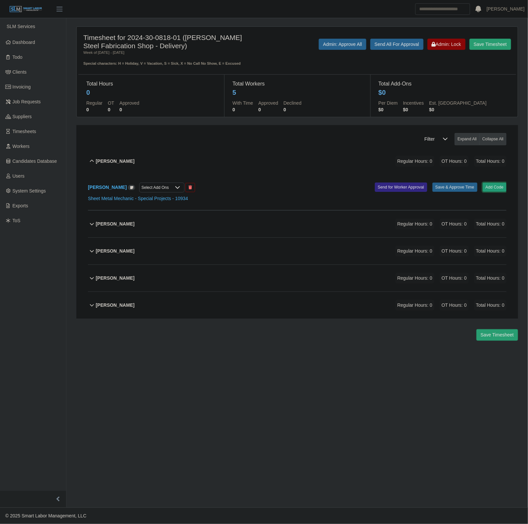
click at [494, 188] on button "Add Code" at bounding box center [494, 187] width 24 height 9
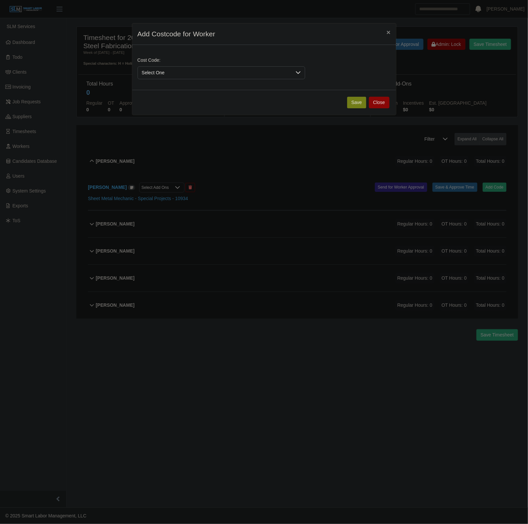
click at [176, 72] on span "Select One" at bounding box center [215, 73] width 154 height 12
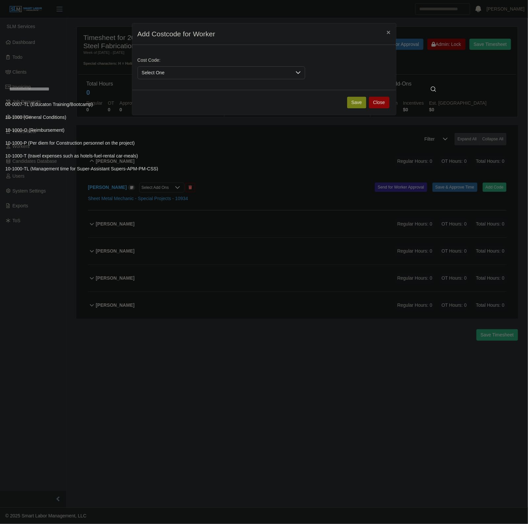
click at [141, 94] on input "text" at bounding box center [222, 89] width 435 height 13
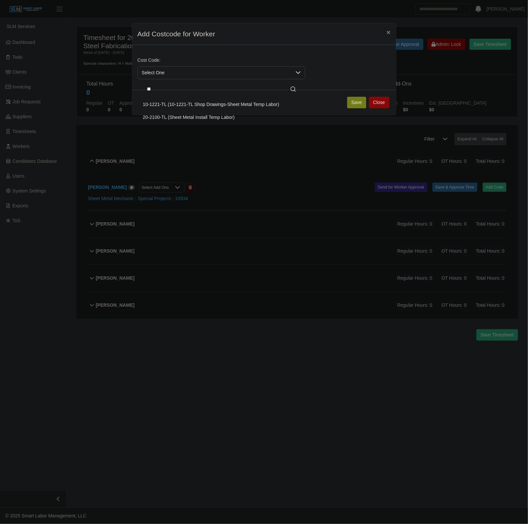
type input "**"
drag, startPoint x: 198, startPoint y: 122, endPoint x: 365, endPoint y: 106, distance: 168.3
click at [201, 122] on li "20-2100-TL (Sheet Metal Install Temp Labor)" at bounding box center [221, 117] width 165 height 12
click at [355, 103] on button "Save" at bounding box center [356, 103] width 19 height 12
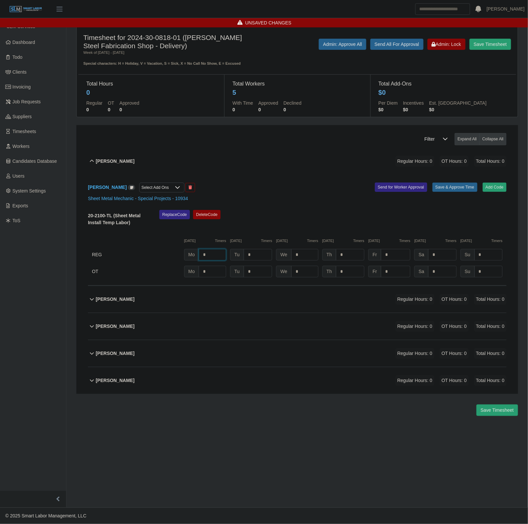
click at [212, 256] on input "*" at bounding box center [212, 255] width 27 height 12
type input "*"
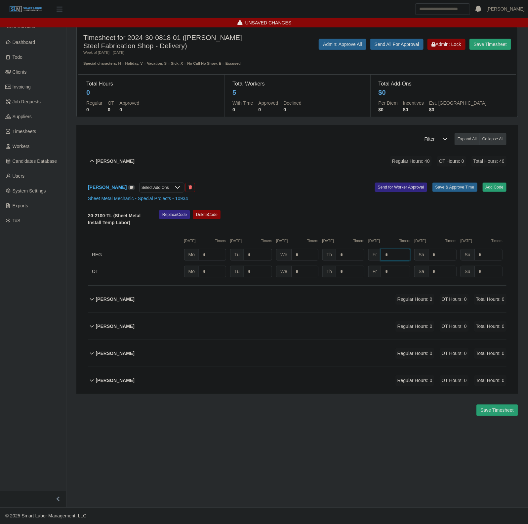
type input "*"
click at [464, 186] on button "Save & Approve Time" at bounding box center [454, 187] width 45 height 9
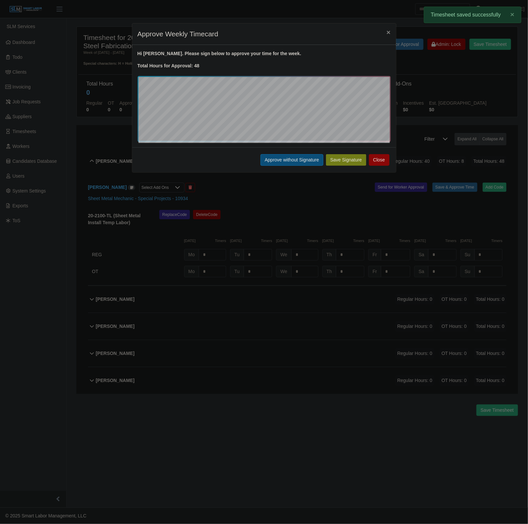
click at [282, 158] on button "Approve without Signature" at bounding box center [291, 160] width 63 height 12
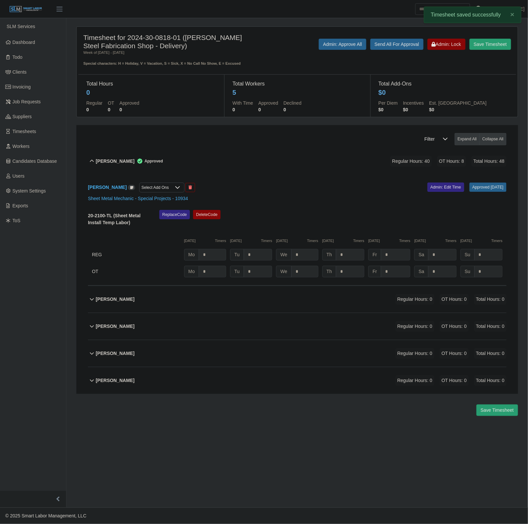
click at [225, 166] on div "Bayron Tosta Zelaya Approved Regular Hours: 40 OT Hours: 8 Total Hours: 48" at bounding box center [301, 161] width 410 height 27
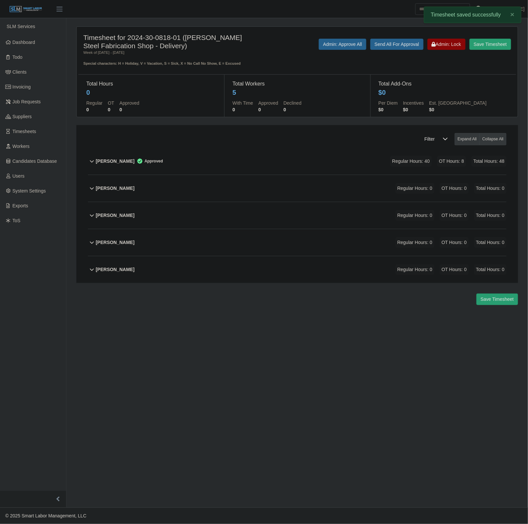
drag, startPoint x: 307, startPoint y: 189, endPoint x: 402, endPoint y: 206, distance: 96.3
click at [307, 188] on div "Berta Garcia Salanic Regular Hours: 0 OT Hours: 0 Total Hours: 0" at bounding box center [301, 188] width 410 height 27
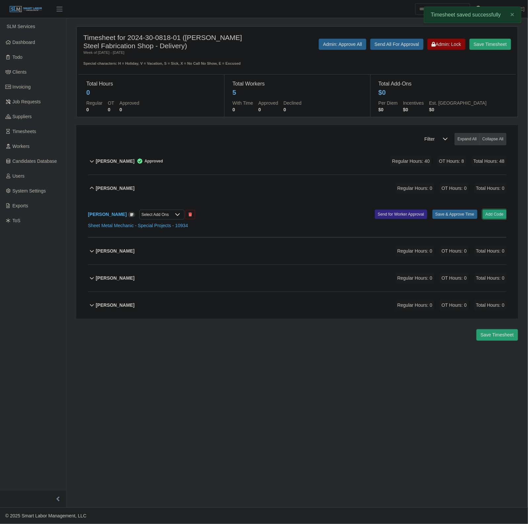
click at [496, 213] on button "Add Code" at bounding box center [494, 214] width 24 height 9
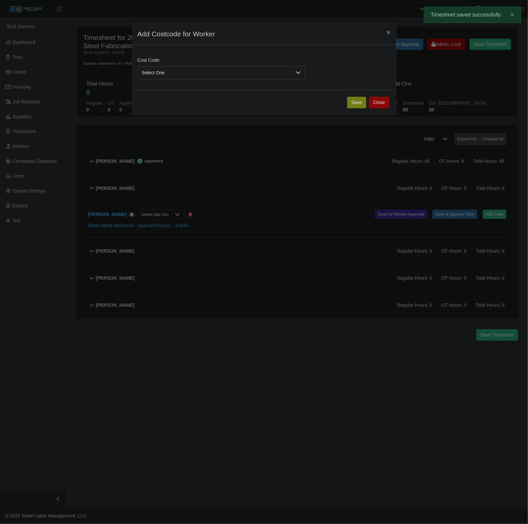
click at [177, 70] on span "Select One" at bounding box center [215, 73] width 154 height 12
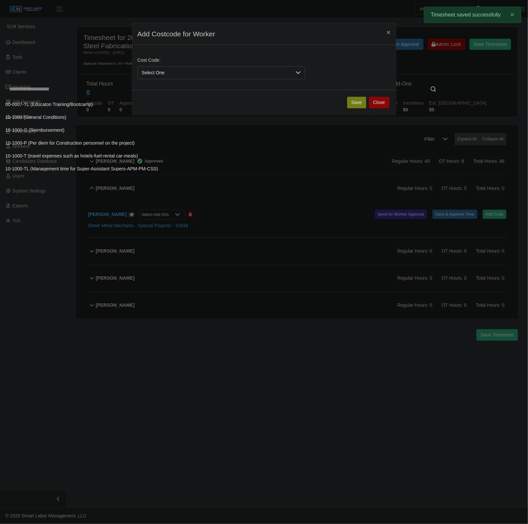
click at [136, 90] on input "text" at bounding box center [222, 89] width 435 height 13
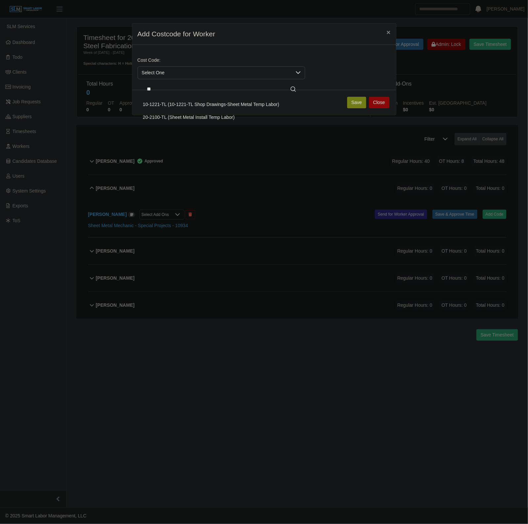
type input "**"
click at [158, 119] on span "20-2100-TL (Sheet Metal Install Temp Labor)" at bounding box center [189, 117] width 92 height 7
drag, startPoint x: 364, startPoint y: 99, endPoint x: 358, endPoint y: 100, distance: 6.4
click at [361, 99] on button "Save" at bounding box center [356, 103] width 19 height 12
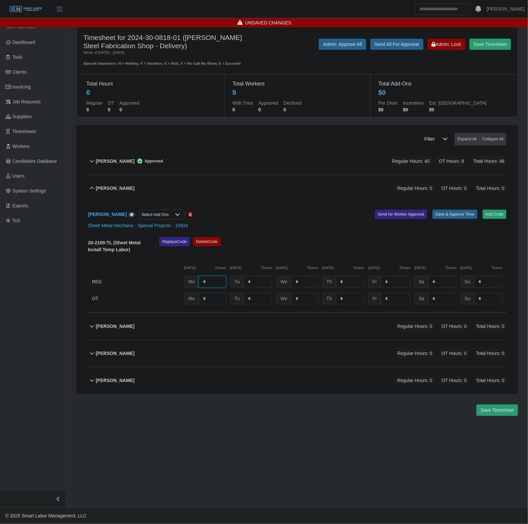
click at [215, 287] on input "*" at bounding box center [212, 282] width 27 height 12
type input "*"
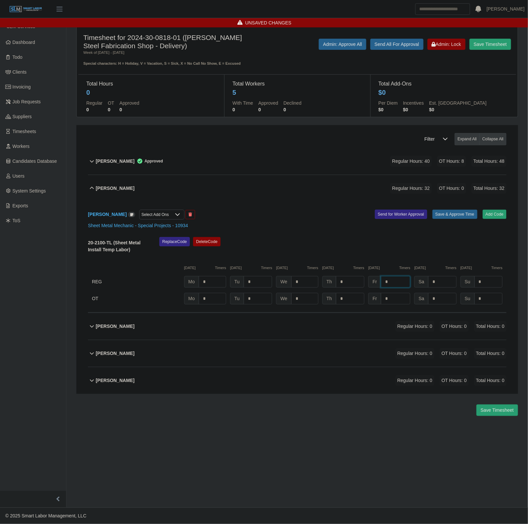
type input "*"
click at [444, 213] on button "Save & Approve Time" at bounding box center [454, 214] width 45 height 9
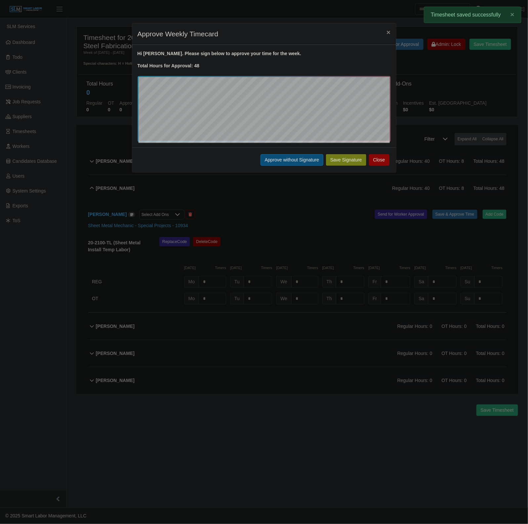
click at [278, 161] on button "Approve without Signature" at bounding box center [291, 160] width 63 height 12
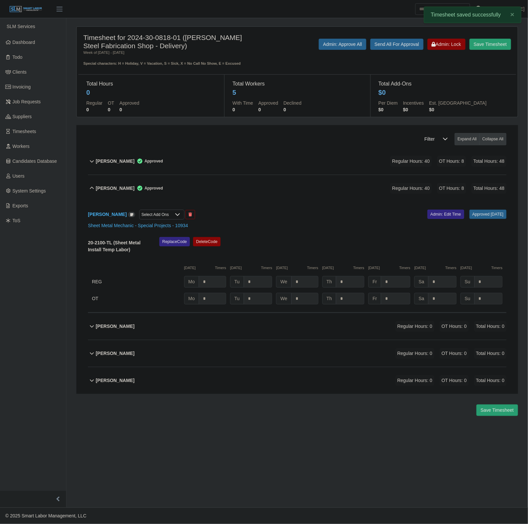
click at [209, 178] on div "Berta Garcia Salanic Approved Regular Hours: 40 OT Hours: 8 Total Hours: 48" at bounding box center [301, 188] width 410 height 27
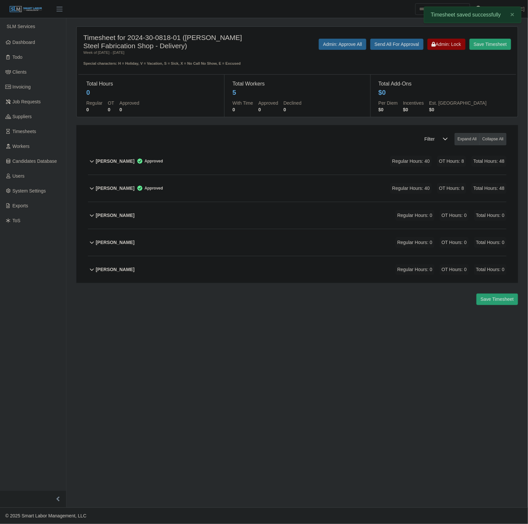
click at [215, 242] on div "Jhonathan Cortez Perez Regular Hours: 0 OT Hours: 0 Total Hours: 0" at bounding box center [301, 242] width 410 height 27
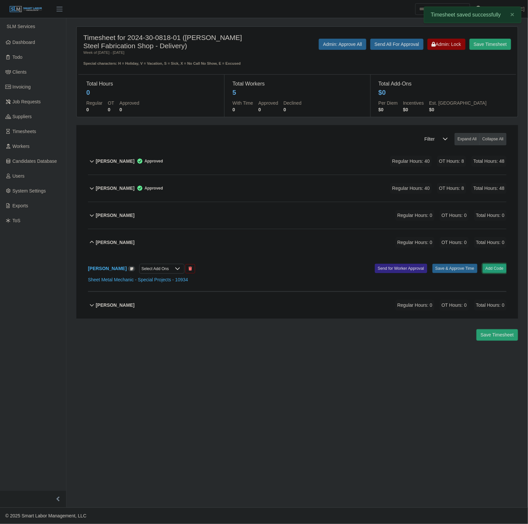
click at [493, 268] on button "Add Code" at bounding box center [494, 268] width 24 height 9
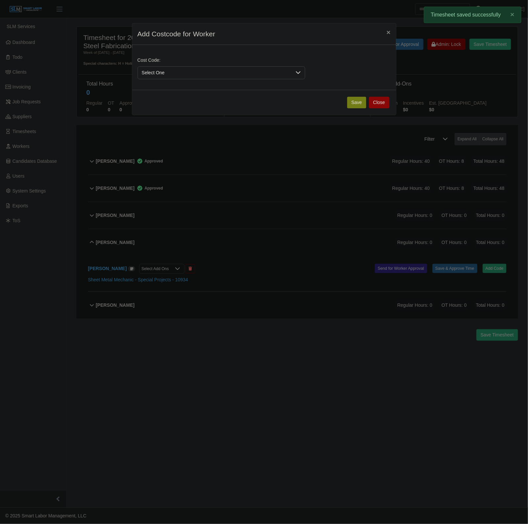
click at [160, 74] on span "Select One" at bounding box center [215, 73] width 154 height 12
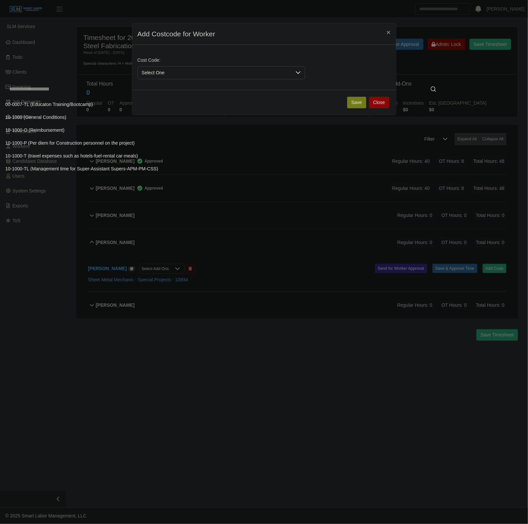
click at [167, 94] on input "text" at bounding box center [222, 89] width 435 height 13
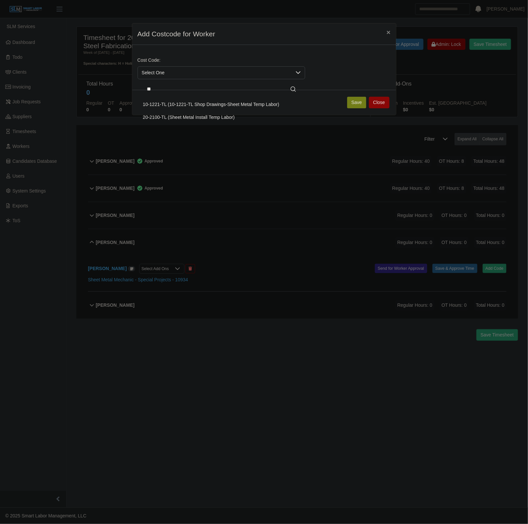
type input "**"
click at [169, 118] on span "20-2100-TL (Sheet Metal Install Temp Labor)" at bounding box center [189, 117] width 92 height 7
click at [354, 102] on button "Save" at bounding box center [356, 103] width 19 height 12
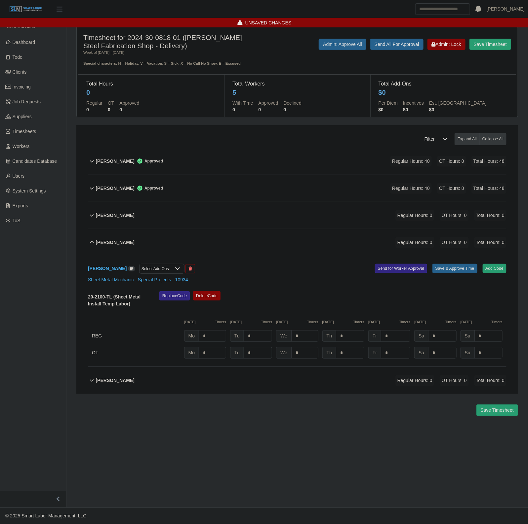
click at [232, 336] on span "Tu" at bounding box center [237, 336] width 14 height 12
click at [221, 335] on input "*" at bounding box center [212, 336] width 27 height 12
type input "*"
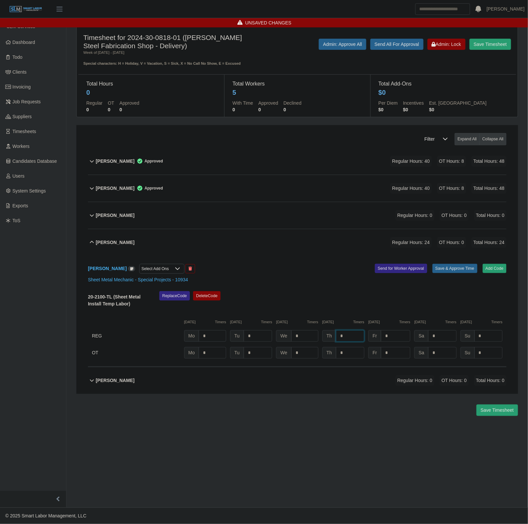
type input "*"
click at [452, 269] on button "Save & Approve Time" at bounding box center [454, 268] width 45 height 9
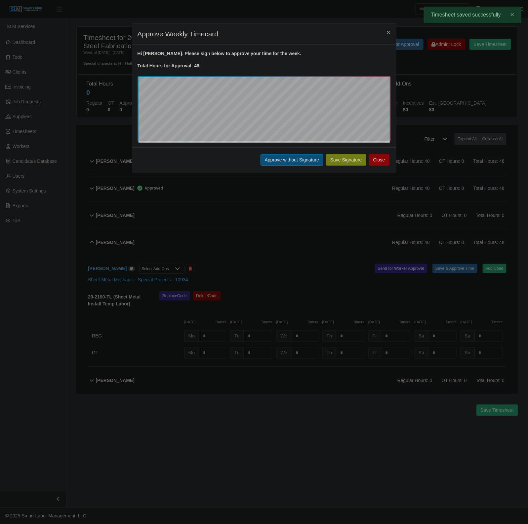
click at [301, 154] on button "Approve without Signature" at bounding box center [291, 160] width 63 height 12
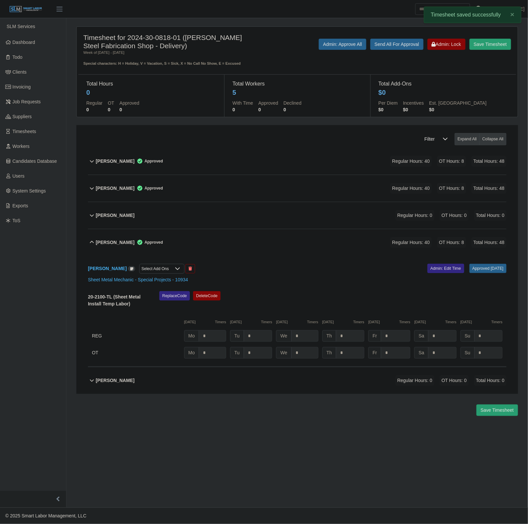
click at [270, 253] on div "Jhonathan Cortez Perez Approved Regular Hours: 40 OT Hours: 8 Total Hours: 48" at bounding box center [301, 242] width 410 height 27
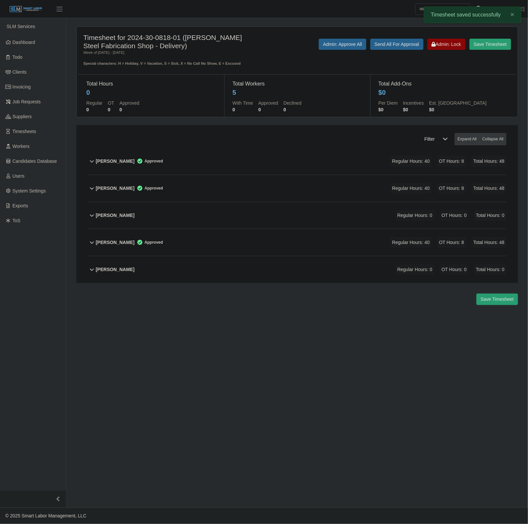
click at [311, 226] on div "Honathan Mendez Regular Hours: 0 OT Hours: 0 Total Hours: 0" at bounding box center [301, 215] width 410 height 27
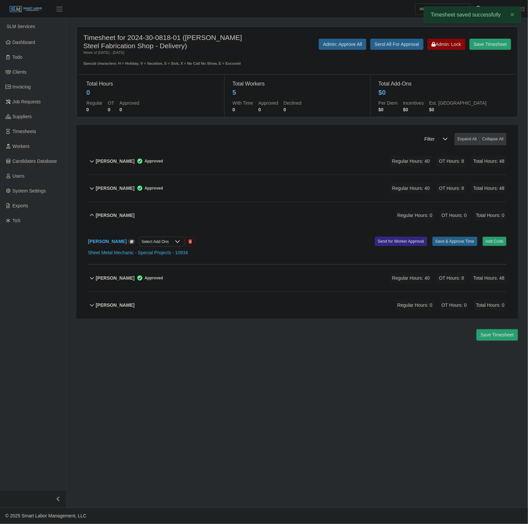
click at [498, 237] on div "Honathan Mendez Select Add Ons Add Code Save & Approve Time Send for Worker App…" at bounding box center [297, 247] width 418 height 36
click at [495, 245] on button "Add Code" at bounding box center [494, 241] width 24 height 9
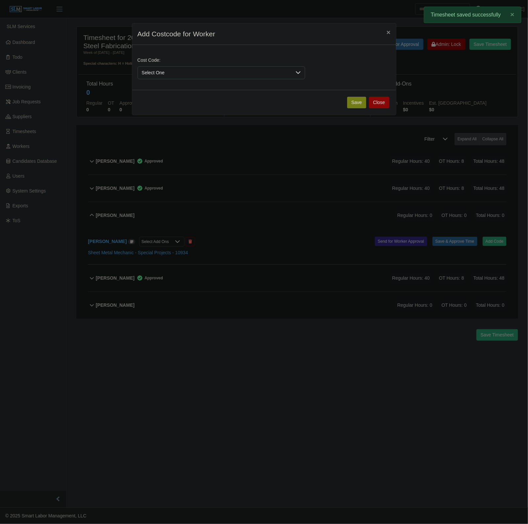
click at [186, 70] on span "Select One" at bounding box center [215, 73] width 154 height 12
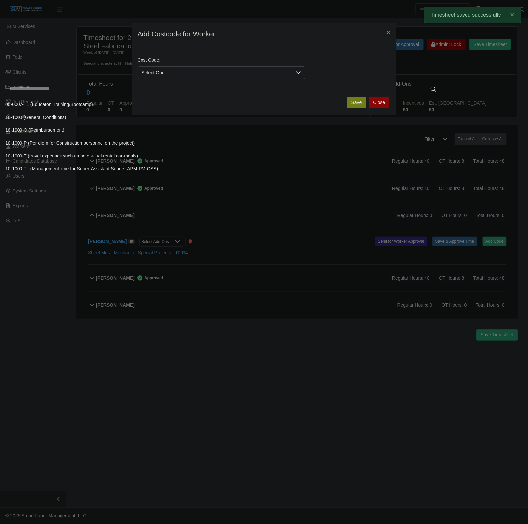
click at [167, 85] on input "text" at bounding box center [222, 89] width 435 height 13
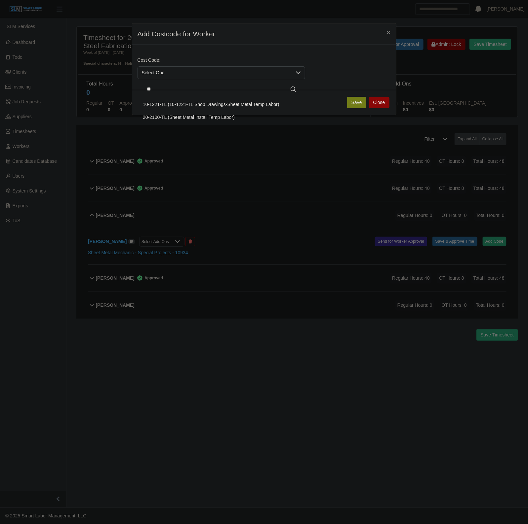
type input "**"
click at [186, 120] on span "20-2100-TL (Sheet Metal Install Temp Labor)" at bounding box center [189, 117] width 92 height 7
click at [357, 97] on button "Save" at bounding box center [356, 103] width 19 height 12
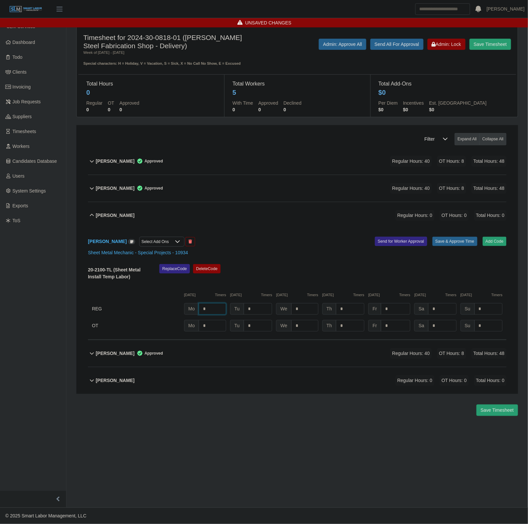
click at [212, 306] on input "*" at bounding box center [212, 309] width 27 height 12
type input "*"
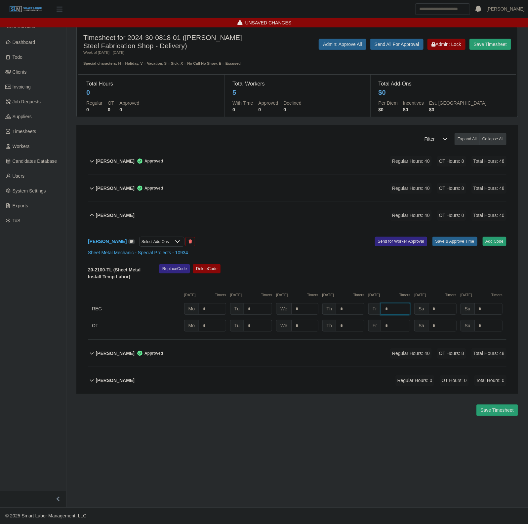
type input "*"
click at [449, 245] on button "Save & Approve Time" at bounding box center [454, 241] width 45 height 9
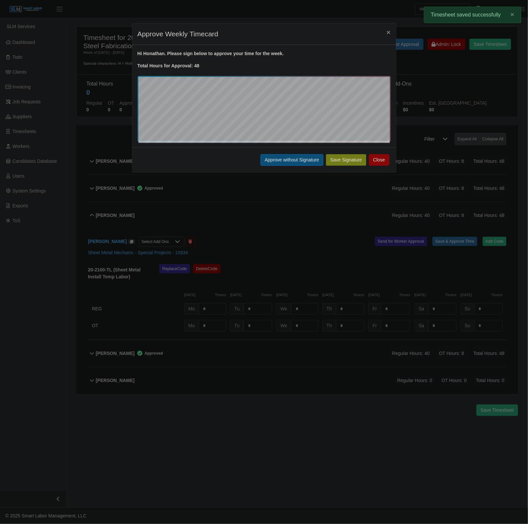
click at [304, 166] on button "Approve without Signature" at bounding box center [291, 160] width 63 height 12
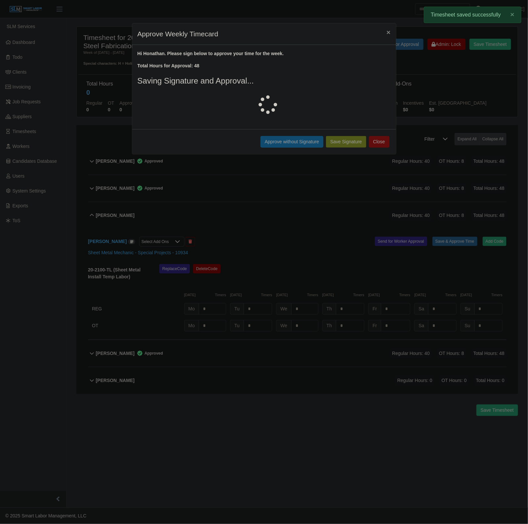
click at [214, 220] on div "Honathan Mendez Regular Hours: 40 OT Hours: 8 Total Hours: 48" at bounding box center [301, 215] width 410 height 27
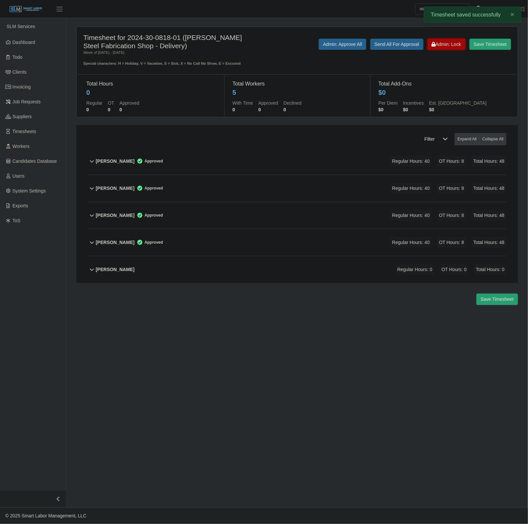
click at [452, 46] on span "Admin: Lock" at bounding box center [446, 44] width 29 height 5
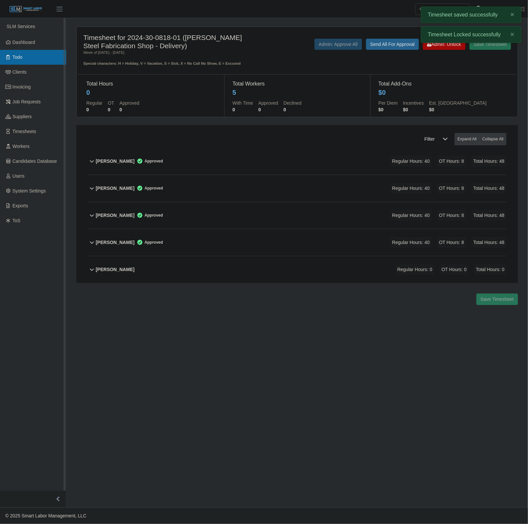
click at [16, 50] on link "Todo" at bounding box center [33, 57] width 66 height 15
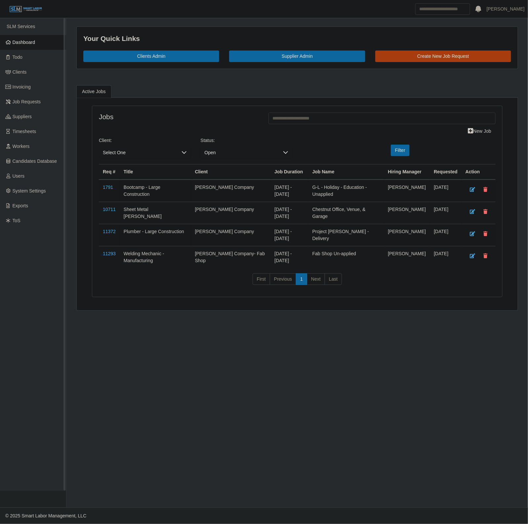
click at [47, 41] on link "Dashboard" at bounding box center [33, 42] width 66 height 15
click at [42, 129] on link "Timesheets" at bounding box center [33, 131] width 66 height 15
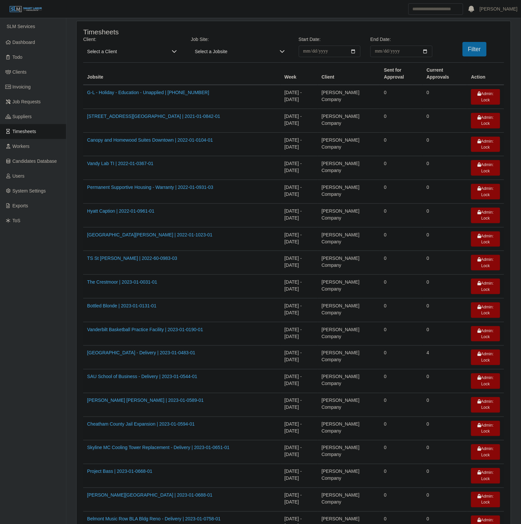
click at [112, 48] on span "Select a Client" at bounding box center [125, 52] width 85 height 12
click at [113, 61] on input "text" at bounding box center [179, 65] width 180 height 11
type input "***"
click at [146, 95] on li "Lee Company - Electrical" at bounding box center [137, 93] width 104 height 12
click at [356, 50] on input "**********" at bounding box center [330, 52] width 62 height 12
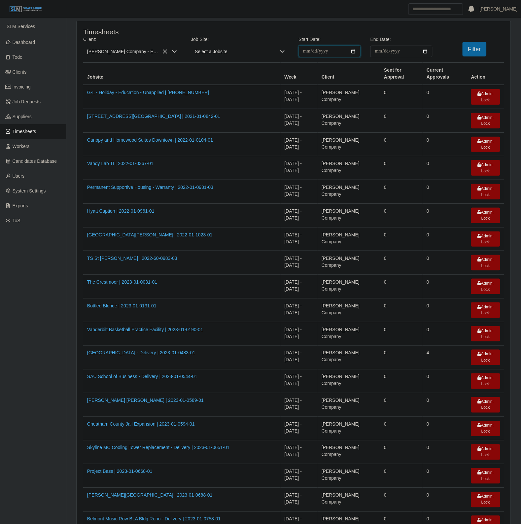
type input "**********"
click at [425, 50] on input "End Date:" at bounding box center [402, 52] width 62 height 12
type input "**********"
click at [460, 50] on div "Filter" at bounding box center [474, 49] width 72 height 15
click at [463, 50] on div "Filter" at bounding box center [474, 49] width 72 height 15
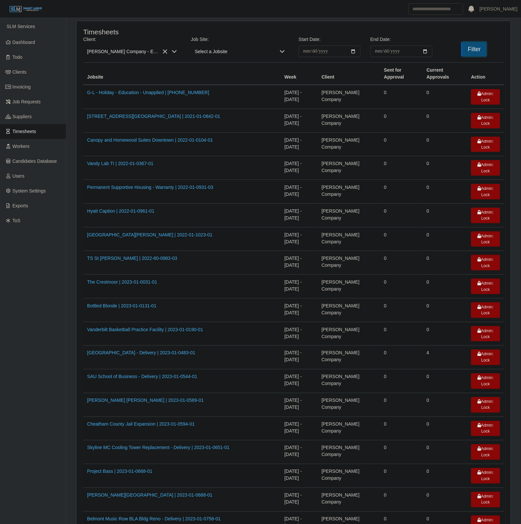
click at [470, 50] on button "Filter" at bounding box center [475, 49] width 24 height 15
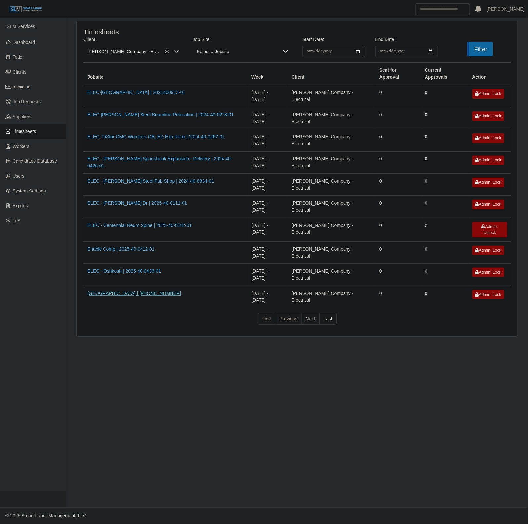
click at [128, 291] on link "Logan County High School | 2025-46-0556" at bounding box center [134, 293] width 94 height 5
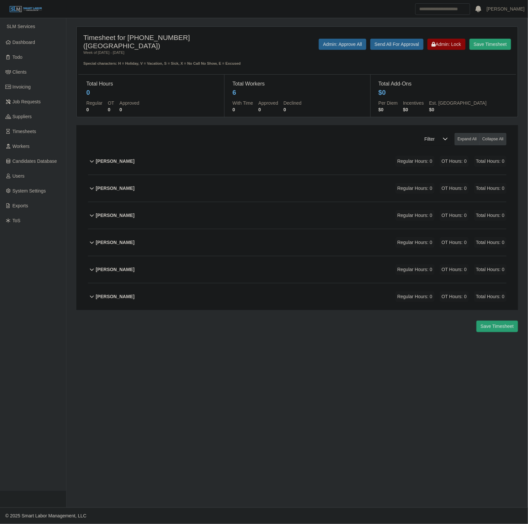
click at [182, 161] on div "[PERSON_NAME] Regular Hours: 0 OT Hours: 0 Total Hours: 0" at bounding box center [301, 161] width 410 height 27
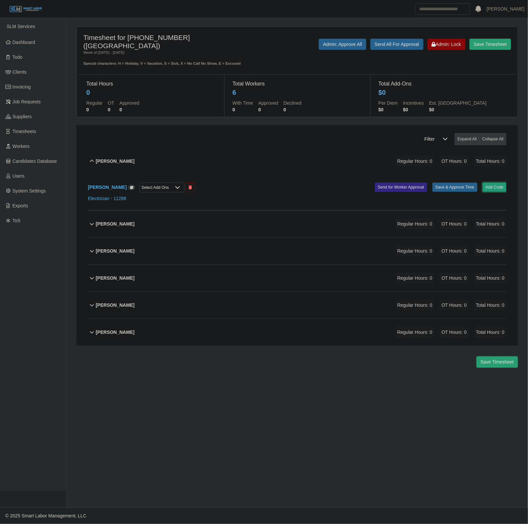
click at [488, 186] on button "Add Code" at bounding box center [494, 187] width 24 height 9
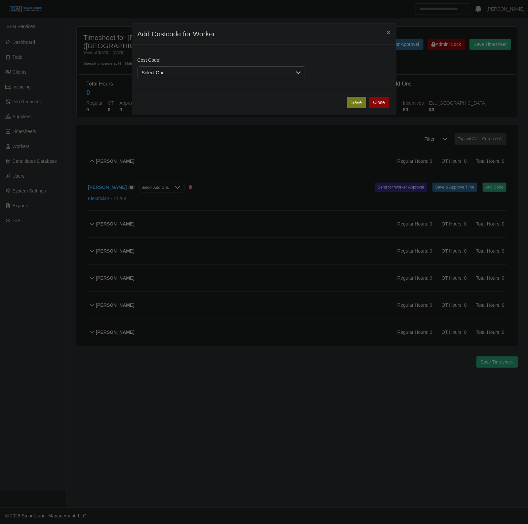
click at [177, 73] on span "Select One" at bounding box center [215, 73] width 154 height 12
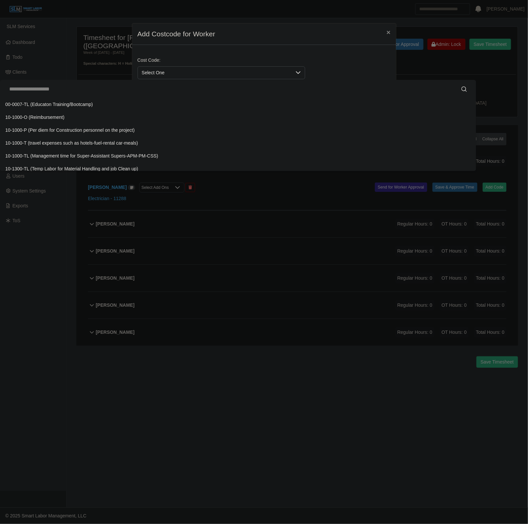
click at [156, 90] on input "text" at bounding box center [237, 89] width 465 height 13
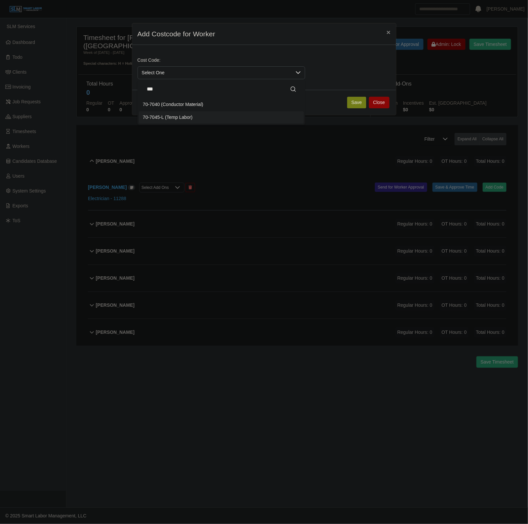
type input "***"
drag, startPoint x: 192, startPoint y: 119, endPoint x: 242, endPoint y: 116, distance: 50.6
click at [192, 119] on li "70-7045-L (Temp Labor)" at bounding box center [221, 117] width 165 height 12
click at [356, 100] on button "Save" at bounding box center [356, 103] width 19 height 12
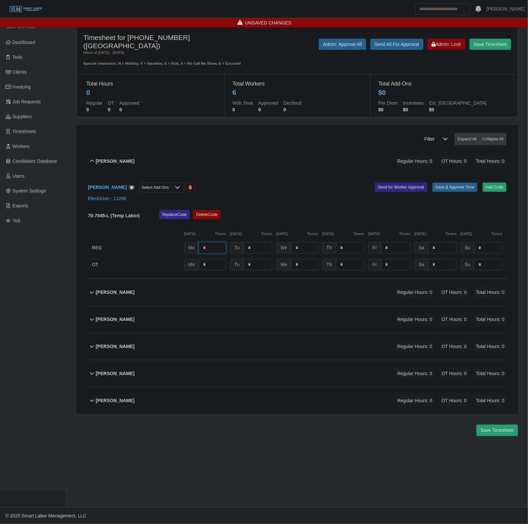
click at [210, 249] on input "*" at bounding box center [212, 248] width 27 height 12
type input "*"
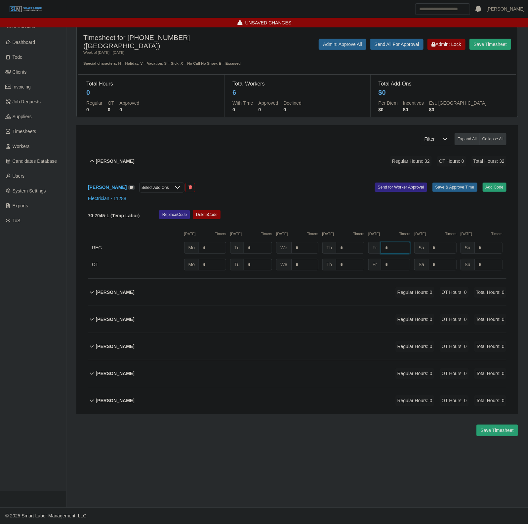
type input "*"
drag, startPoint x: 452, startPoint y: 193, endPoint x: 453, endPoint y: 190, distance: 3.4
click at [453, 190] on div "[PERSON_NAME] Select Add Ons Add Code Save & Approve Time Send for Worker Appro…" at bounding box center [297, 227] width 418 height 104
click at [453, 190] on button "Save & Approve Time" at bounding box center [454, 187] width 45 height 9
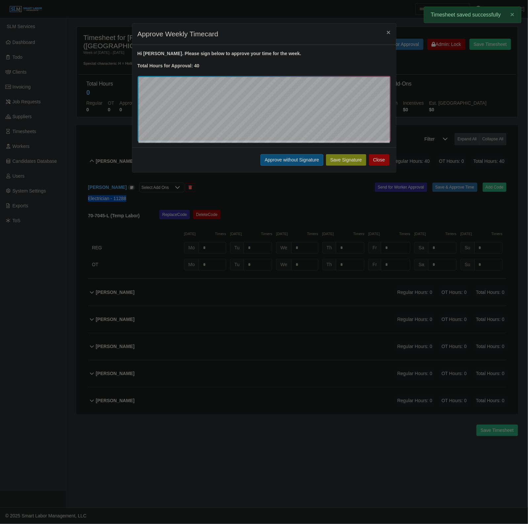
click at [281, 154] on button "Approve without Signature" at bounding box center [291, 160] width 63 height 12
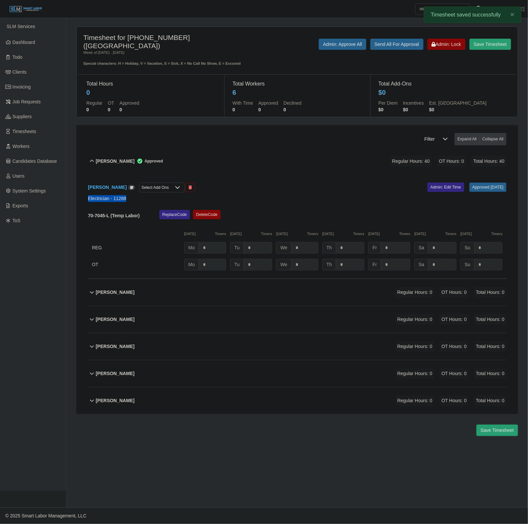
click at [206, 380] on div "[PERSON_NAME] Regular Hours: 0 OT Hours: 0 Total Hours: 0" at bounding box center [301, 374] width 410 height 27
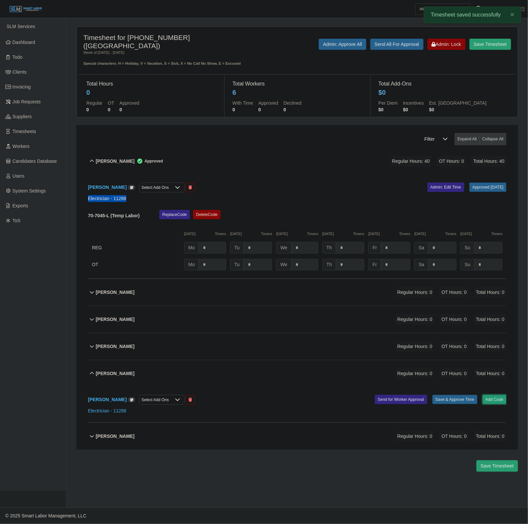
click at [488, 402] on button "Add Code" at bounding box center [494, 399] width 24 height 9
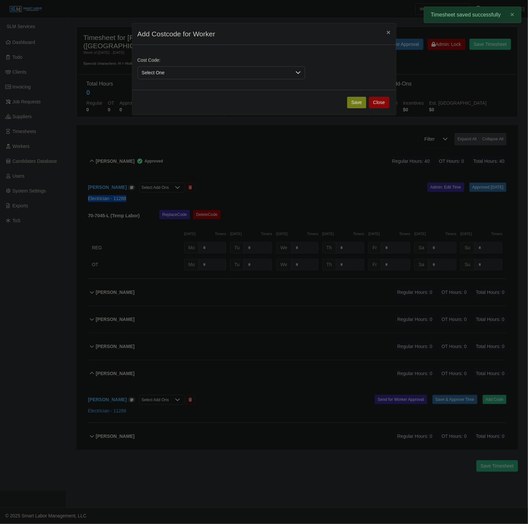
click at [150, 71] on span "Select One" at bounding box center [215, 73] width 154 height 12
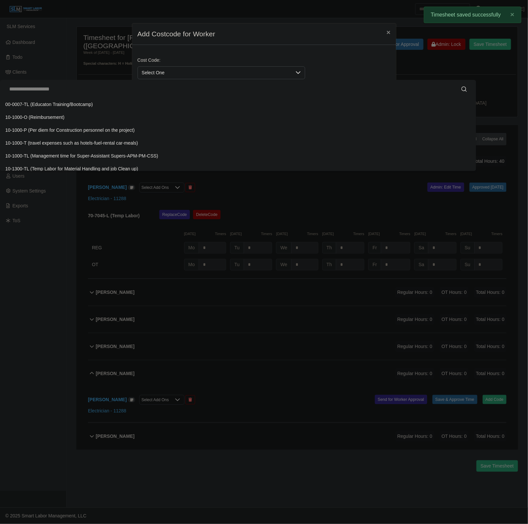
click at [149, 95] on input "text" at bounding box center [237, 89] width 465 height 13
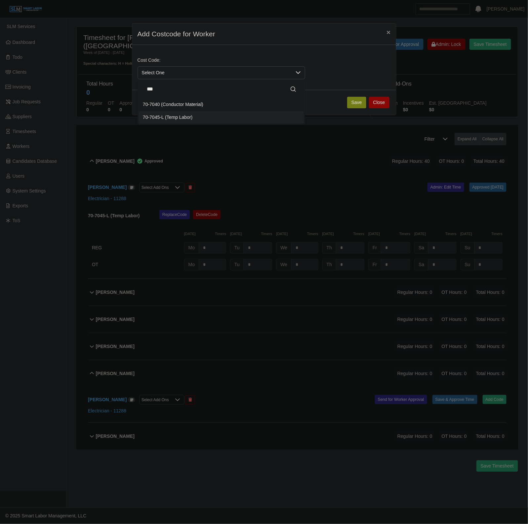
type input "***"
click at [189, 125] on ul "70-7040 (Conductor Material) 70-7045-L (Temp Labor)" at bounding box center [221, 111] width 168 height 28
click at [200, 120] on li "70-7045-L (Temp Labor)" at bounding box center [221, 117] width 165 height 12
click at [352, 100] on button "Save" at bounding box center [356, 103] width 19 height 12
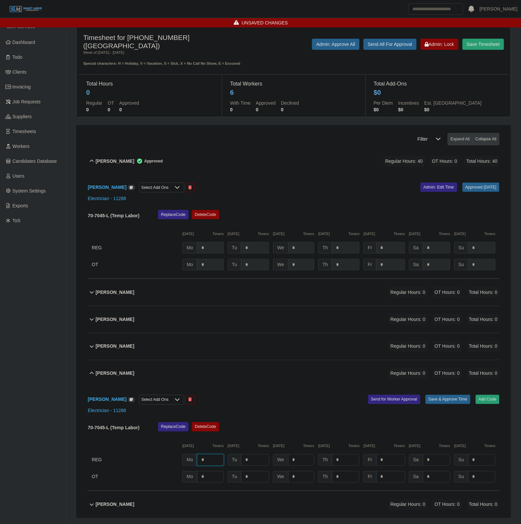
click at [216, 461] on input "*" at bounding box center [210, 461] width 27 height 12
type input "*"
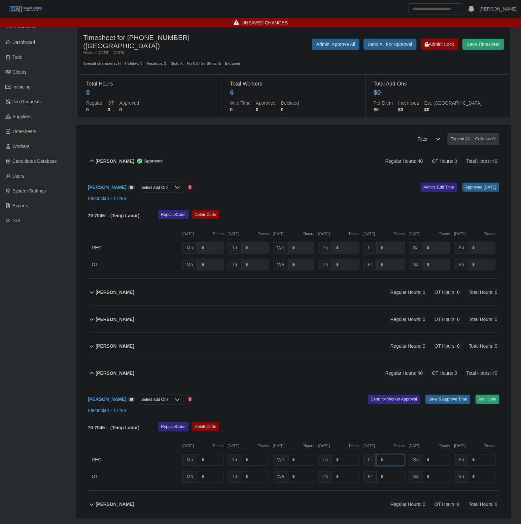
click at [399, 460] on input "*" at bounding box center [391, 461] width 29 height 12
type input "*"
click at [449, 400] on button "Save & Approve Time" at bounding box center [448, 399] width 45 height 9
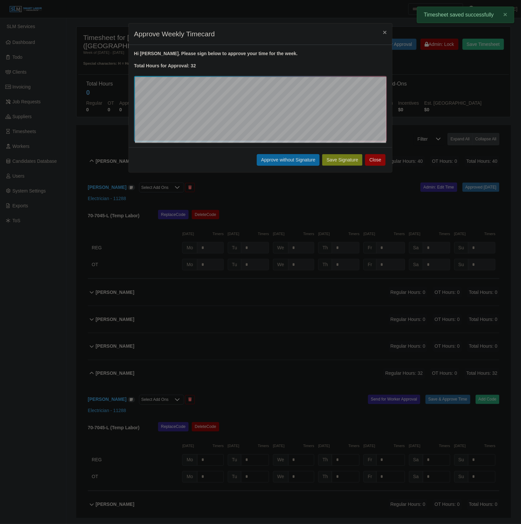
click at [280, 148] on div "Save Signature Approve without Signature Close" at bounding box center [261, 159] width 264 height 25
click at [279, 159] on button "Approve without Signature" at bounding box center [288, 160] width 63 height 12
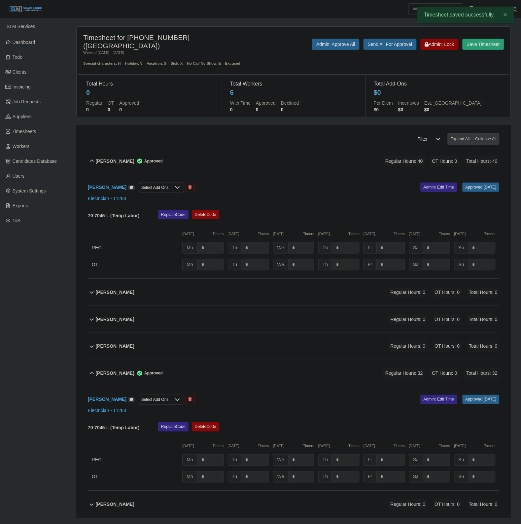
drag, startPoint x: 181, startPoint y: 321, endPoint x: 306, endPoint y: 331, distance: 125.3
click at [182, 321] on div "Jaiari Dunaway Regular Hours: 0 OT Hours: 0 Total Hours: 0" at bounding box center [298, 319] width 404 height 27
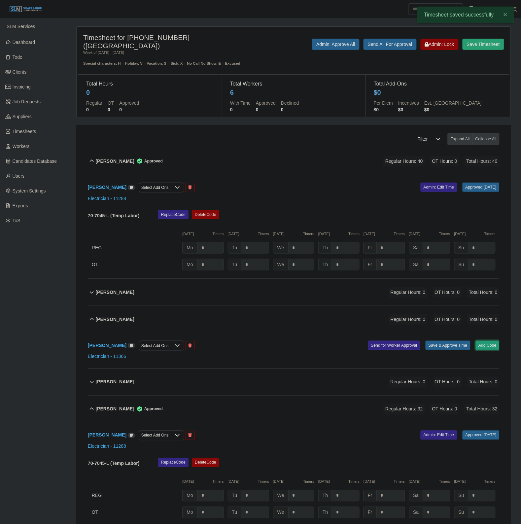
click at [483, 343] on button "Add Code" at bounding box center [488, 345] width 24 height 9
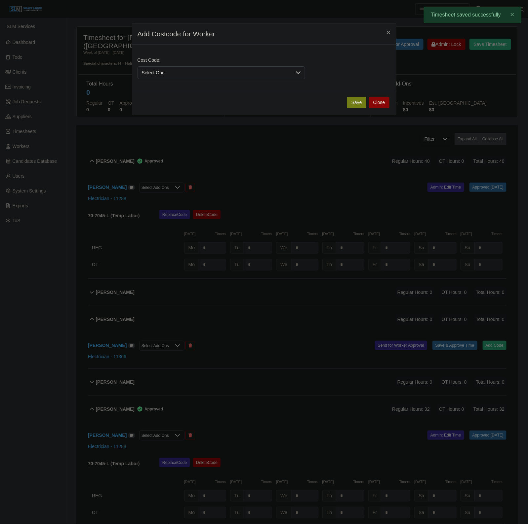
click at [168, 74] on span "Select One" at bounding box center [215, 73] width 154 height 12
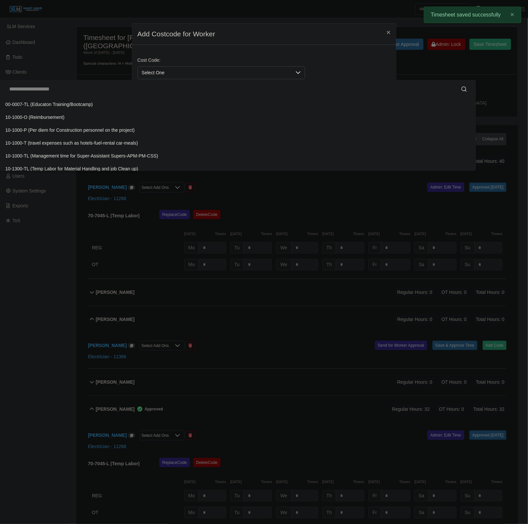
click at [147, 93] on input "text" at bounding box center [237, 89] width 465 height 13
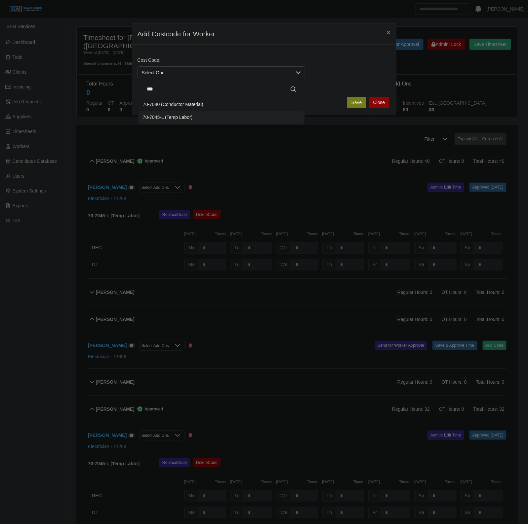
type input "***"
click at [188, 118] on span "70-7045-L (Temp Labor)" at bounding box center [168, 117] width 50 height 7
drag, startPoint x: 351, startPoint y: 102, endPoint x: 339, endPoint y: 136, distance: 35.3
click at [351, 103] on button "Save" at bounding box center [356, 103] width 19 height 12
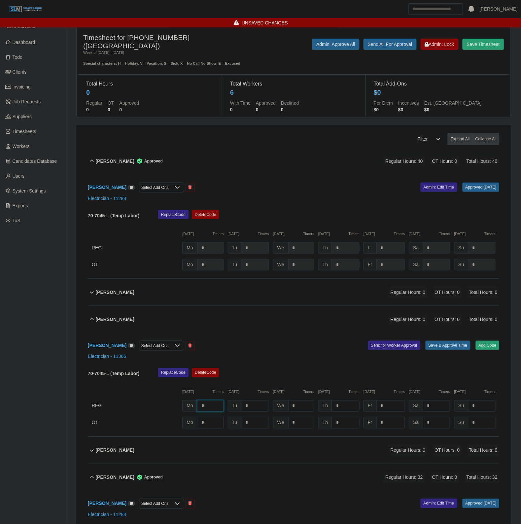
click at [220, 405] on input "*" at bounding box center [210, 406] width 27 height 12
type input "*"
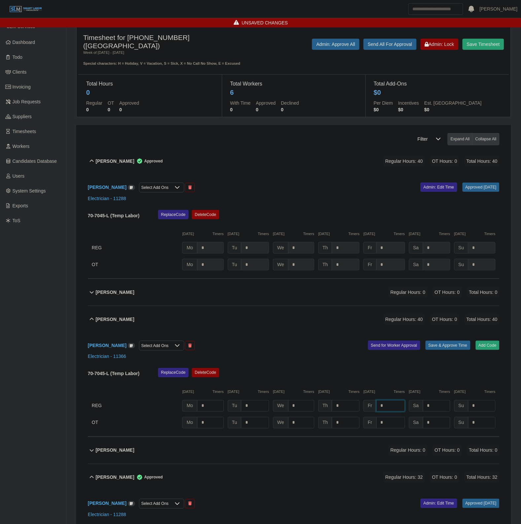
type input "*"
click at [461, 346] on button "Save & Approve Time" at bounding box center [448, 345] width 45 height 9
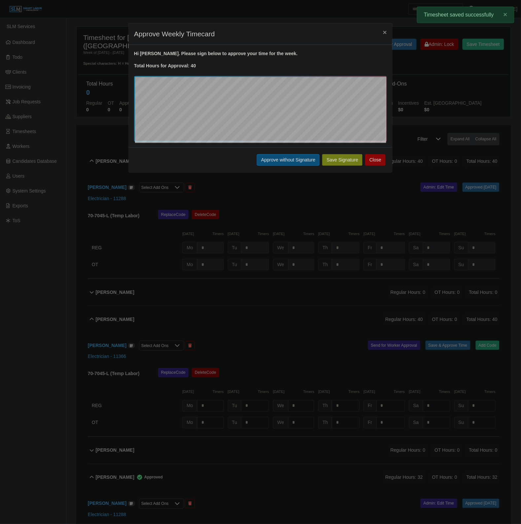
click at [273, 161] on button "Approve without Signature" at bounding box center [288, 160] width 63 height 12
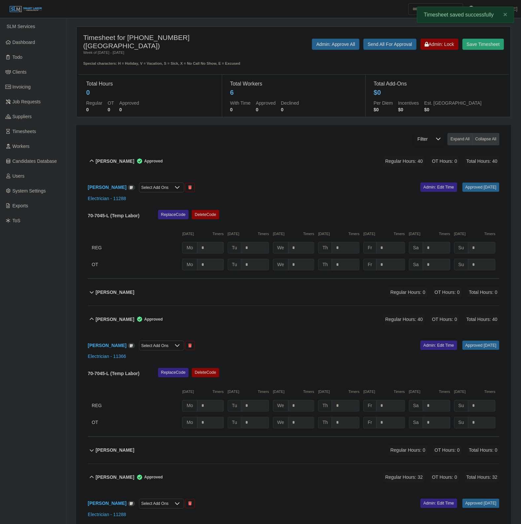
click at [231, 283] on div "Eric Friend Regular Hours: 0 OT Hours: 0 Total Hours: 0" at bounding box center [298, 292] width 404 height 27
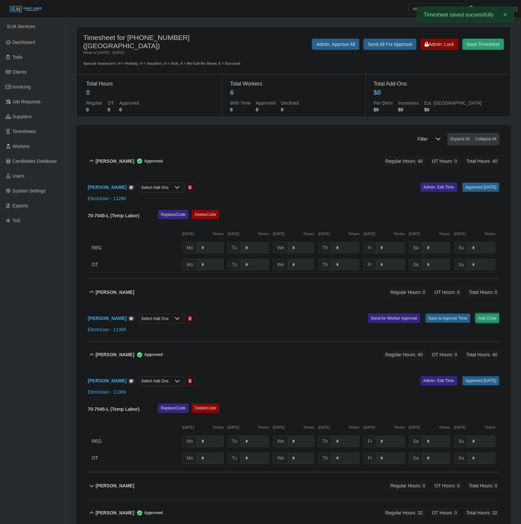
click at [496, 317] on button "Add Code" at bounding box center [488, 318] width 24 height 9
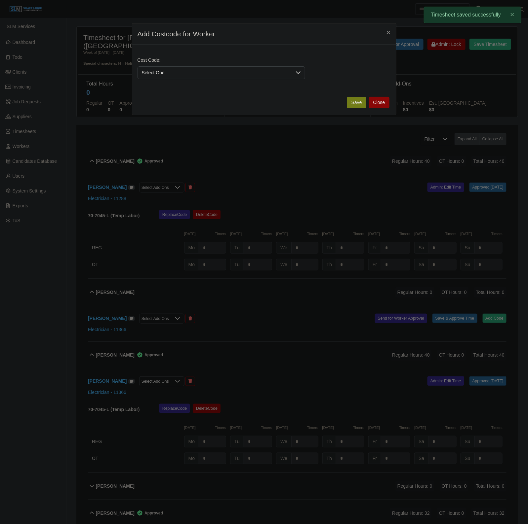
click at [202, 71] on span "Select One" at bounding box center [215, 73] width 154 height 12
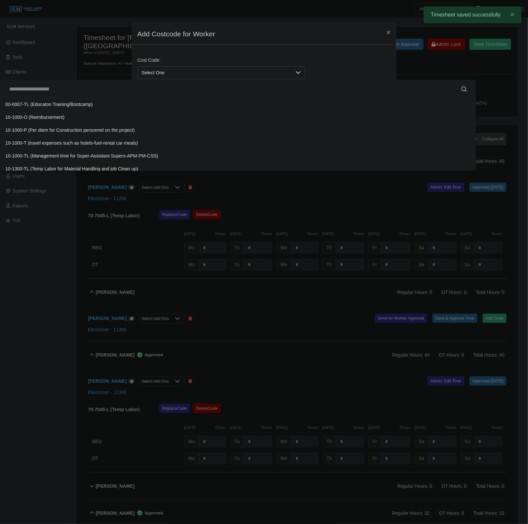
click at [127, 85] on input "text" at bounding box center [237, 89] width 465 height 13
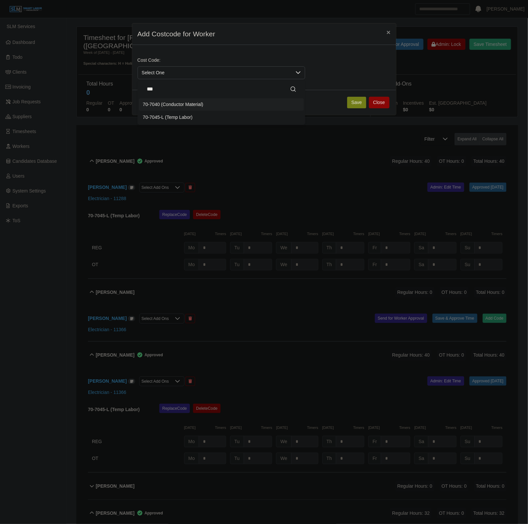
type input "***"
click at [203, 121] on li "70-7045-L (Temp Labor)" at bounding box center [221, 117] width 165 height 12
drag, startPoint x: 345, startPoint y: 101, endPoint x: 349, endPoint y: 113, distance: 12.4
click at [346, 101] on div "Save Close" at bounding box center [264, 102] width 264 height 25
click at [354, 101] on button "Save" at bounding box center [356, 103] width 19 height 12
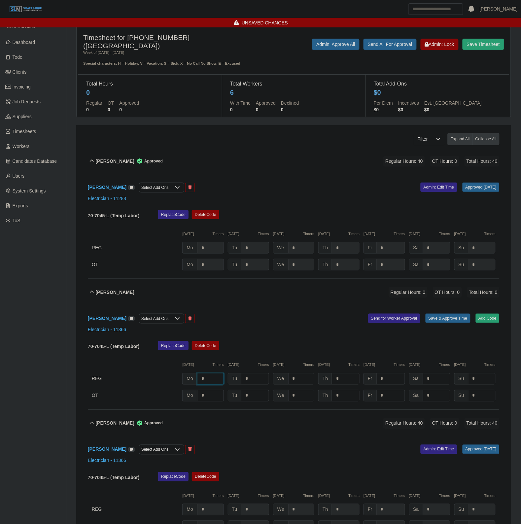
click at [209, 379] on input "*" at bounding box center [210, 379] width 27 height 12
type input "*"
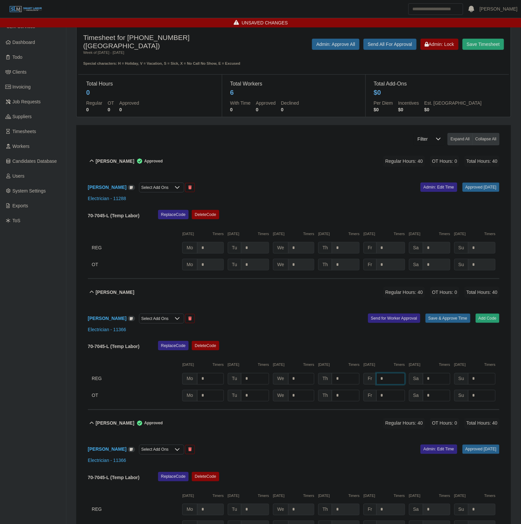
type input "*"
click at [454, 309] on div "Eric Friend Select Add Ons Add Code Save & Approve Time Send for Worker Approva…" at bounding box center [294, 358] width 412 height 104
click at [451, 319] on button "Save & Approve Time" at bounding box center [448, 318] width 45 height 9
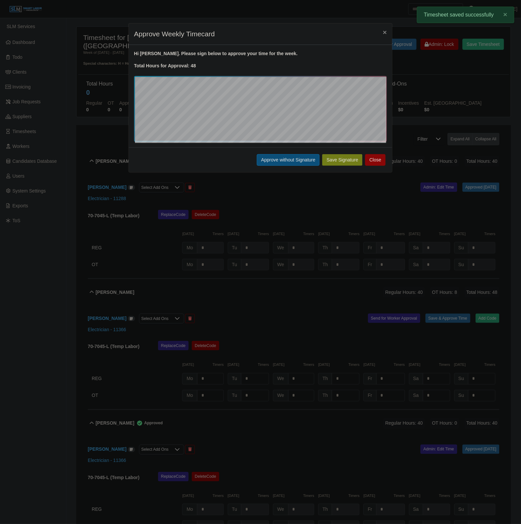
click at [306, 155] on button "Approve without Signature" at bounding box center [288, 160] width 63 height 12
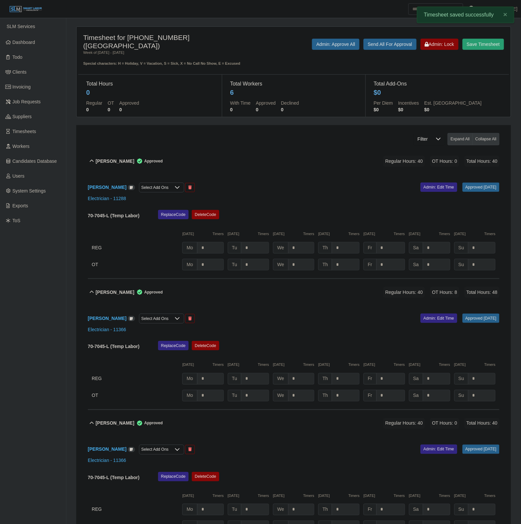
click at [326, 152] on div "De'Angelo Buford Approved Regular Hours: 40 OT Hours: 0 Total Hours: 40" at bounding box center [298, 161] width 404 height 27
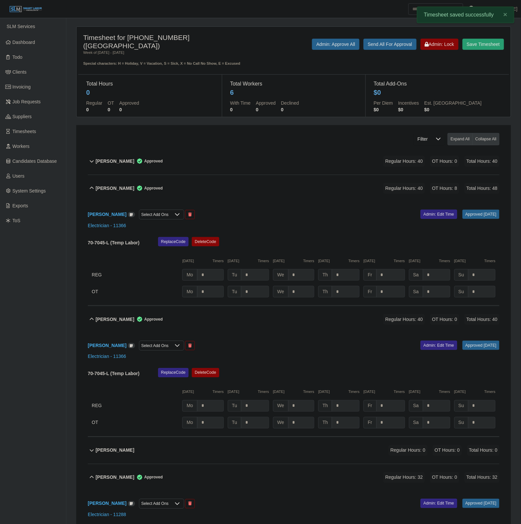
click at [240, 195] on div "Eric Friend Approved Regular Hours: 40 OT Hours: 8 Total Hours: 48" at bounding box center [298, 188] width 404 height 27
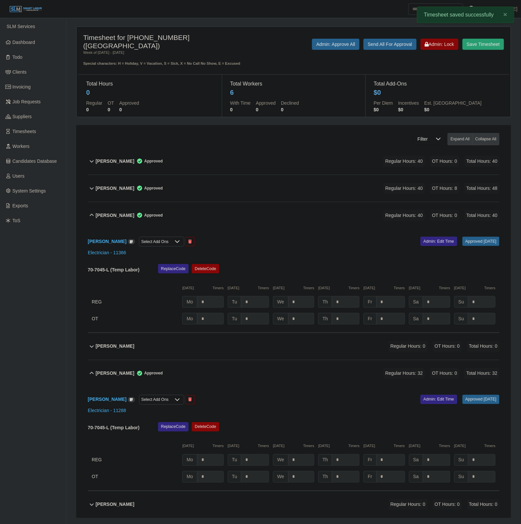
click at [241, 227] on div "Jaiari Dunaway Approved Regular Hours: 40 OT Hours: 0 Total Hours: 40" at bounding box center [298, 215] width 404 height 27
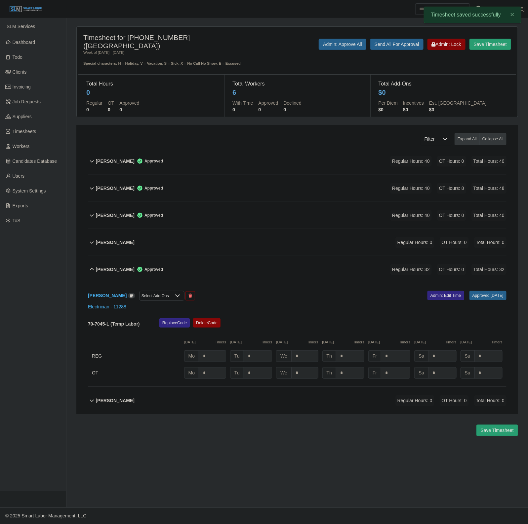
click at [230, 265] on div "Timothy Ford Approved Regular Hours: 32 OT Hours: 0 Total Hours: 32" at bounding box center [301, 269] width 410 height 27
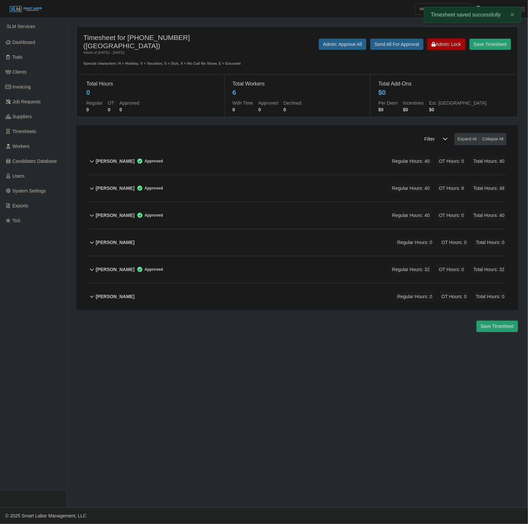
click at [455, 39] on button "Admin: Lock" at bounding box center [446, 44] width 38 height 11
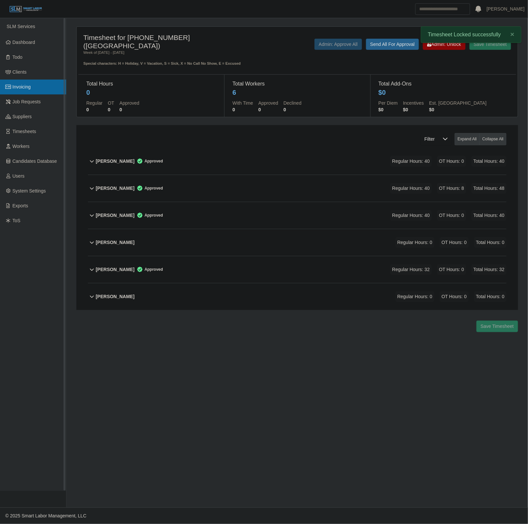
click at [27, 89] on span "Invoicing" at bounding box center [22, 86] width 18 height 5
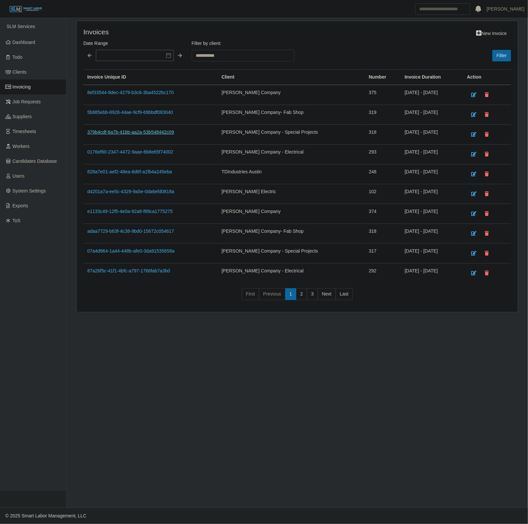
click at [169, 132] on link "379b4cdf-6a7b-41bb-aa2a-53b548442c09" at bounding box center [130, 132] width 87 height 5
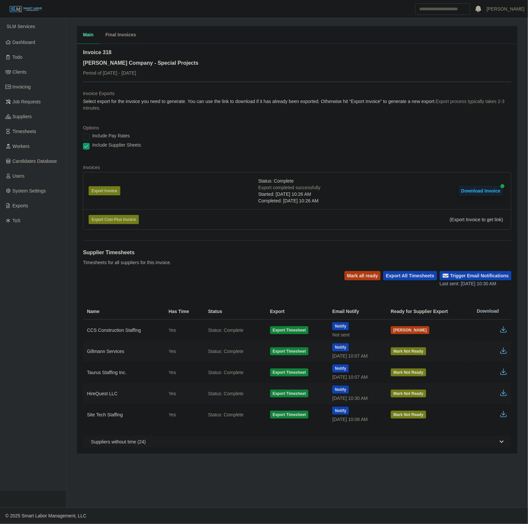
click at [114, 185] on li "Export Invoice Status: Complete Export completed successfully Started: 10/07/20…" at bounding box center [297, 190] width 428 height 37
click at [113, 191] on button "Export Invoice" at bounding box center [105, 190] width 32 height 9
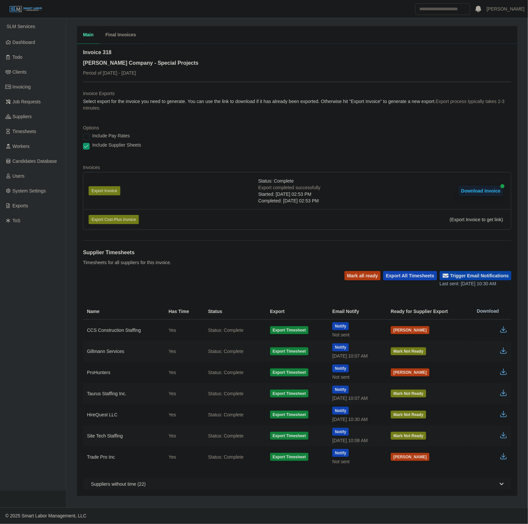
click at [478, 272] on button "Trigger Email Notifications" at bounding box center [475, 275] width 72 height 9
click at [373, 272] on button "Mark all ready" at bounding box center [362, 275] width 36 height 9
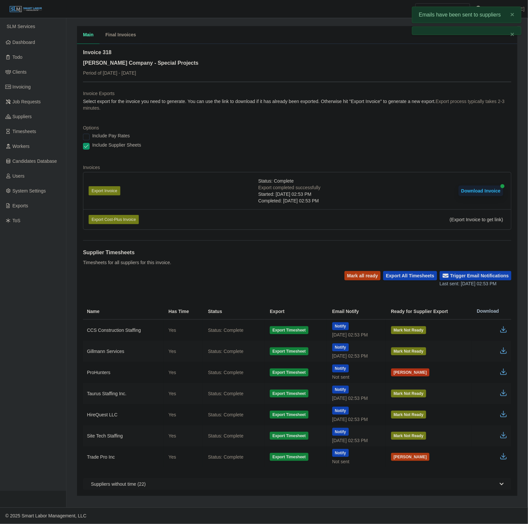
click at [403, 373] on button "Mark Ready" at bounding box center [410, 373] width 39 height 8
click at [411, 460] on button "Mark Ready" at bounding box center [410, 457] width 39 height 8
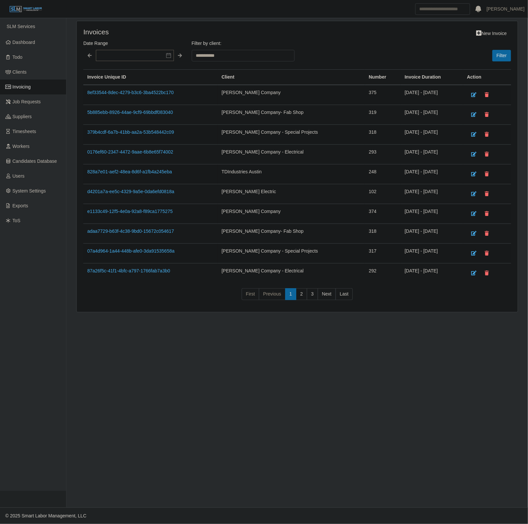
click at [145, 156] on td "0176ef60-2347-4472-9aae-6b8e65f74002" at bounding box center [150, 155] width 134 height 20
click at [143, 153] on link "0176ef60-2347-4472-9aae-6b8e65f74002" at bounding box center [130, 151] width 86 height 5
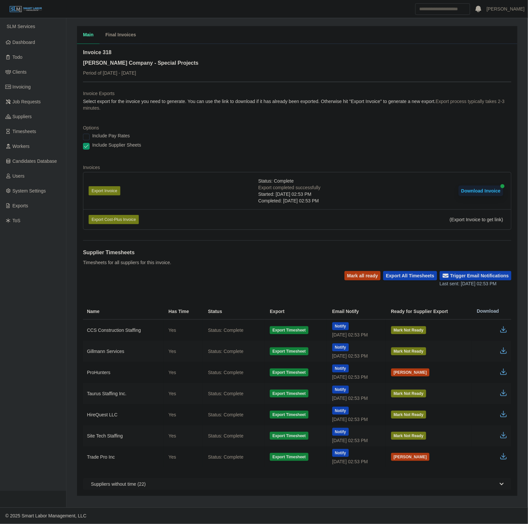
click at [496, 375] on td at bounding box center [491, 372] width 40 height 21
click at [502, 374] on icon "button" at bounding box center [503, 372] width 8 height 8
click at [400, 458] on button "[PERSON_NAME]" at bounding box center [410, 457] width 39 height 8
click at [408, 373] on button "[PERSON_NAME]" at bounding box center [410, 373] width 39 height 8
click at [45, 45] on link "Dashboard" at bounding box center [33, 42] width 66 height 15
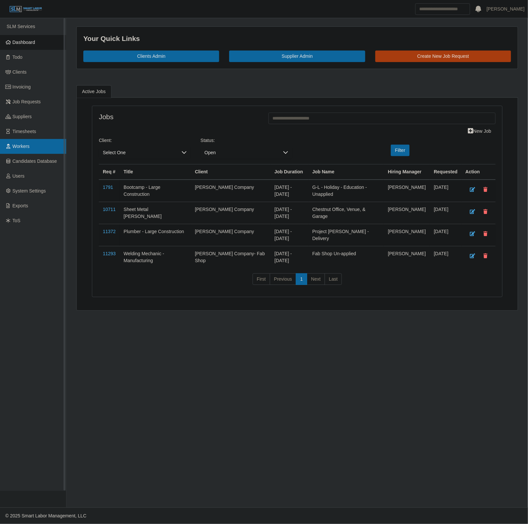
click at [27, 149] on link "Workers" at bounding box center [33, 146] width 66 height 15
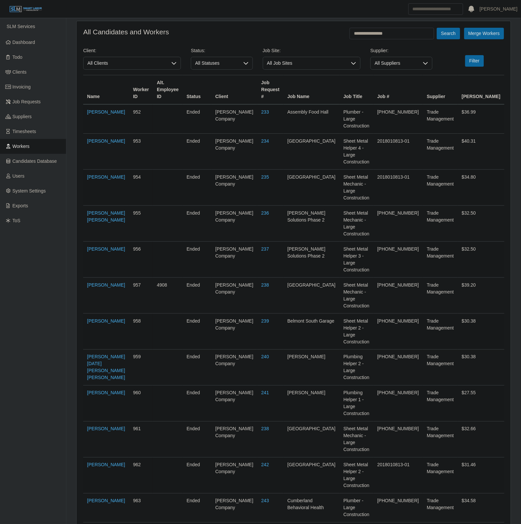
type input "**********"
click at [437, 28] on button "Search" at bounding box center [448, 34] width 23 height 12
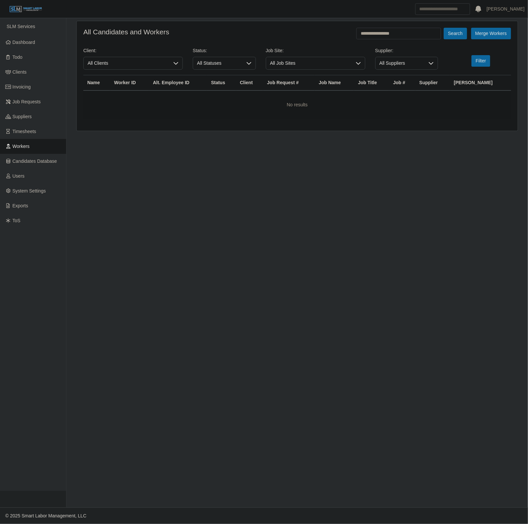
click at [403, 42] on form "**********" at bounding box center [297, 73] width 428 height 91
click at [405, 35] on input "**********" at bounding box center [398, 34] width 85 height 12
type input "*******"
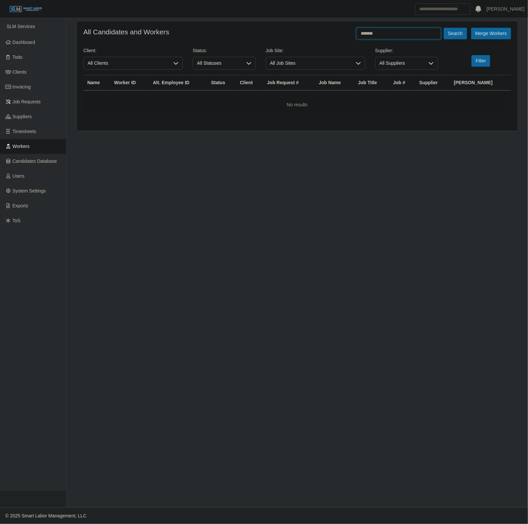
click at [443, 28] on button "Search" at bounding box center [454, 34] width 23 height 12
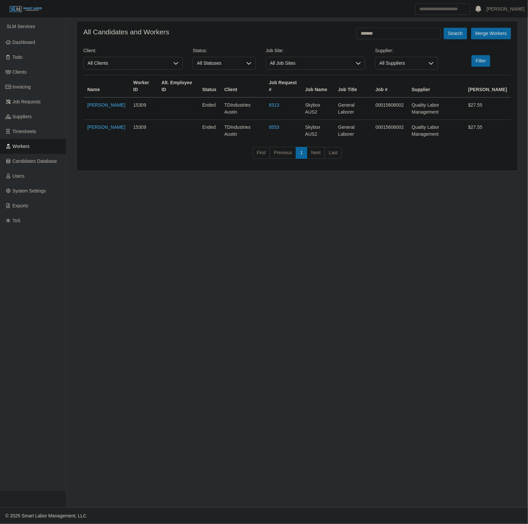
drag, startPoint x: 28, startPoint y: 146, endPoint x: 180, endPoint y: 106, distance: 157.2
click at [28, 146] on span "Workers" at bounding box center [21, 146] width 17 height 5
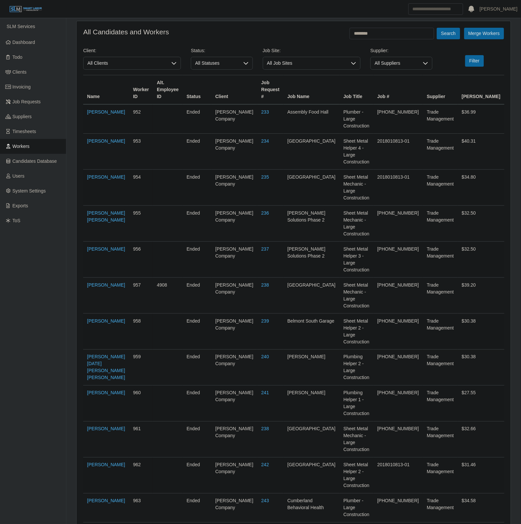
click at [437, 28] on button "Search" at bounding box center [448, 34] width 23 height 12
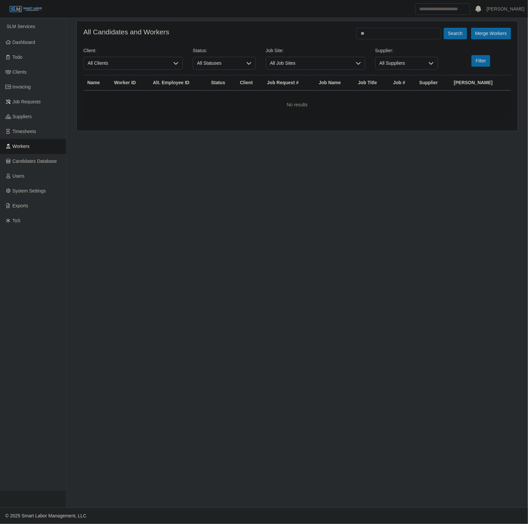
type input "*"
click at [443, 28] on button "Search" at bounding box center [454, 34] width 23 height 12
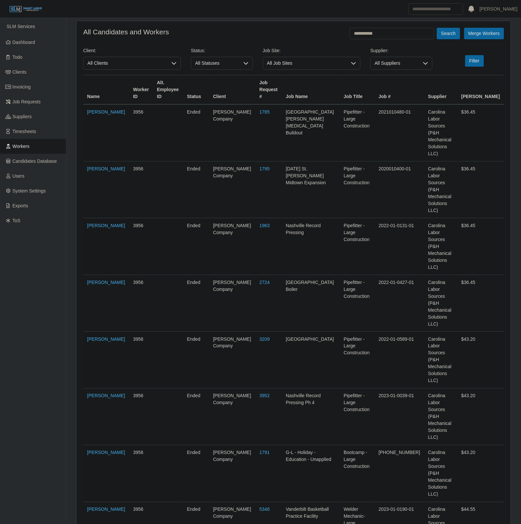
click at [437, 28] on button "Search" at bounding box center [448, 34] width 23 height 12
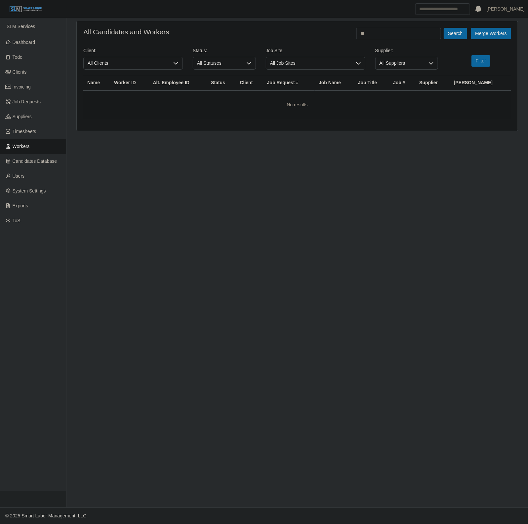
type input "*"
type input "********"
click at [443, 28] on button "Search" at bounding box center [454, 34] width 23 height 12
